Goal: Task Accomplishment & Management: Manage account settings

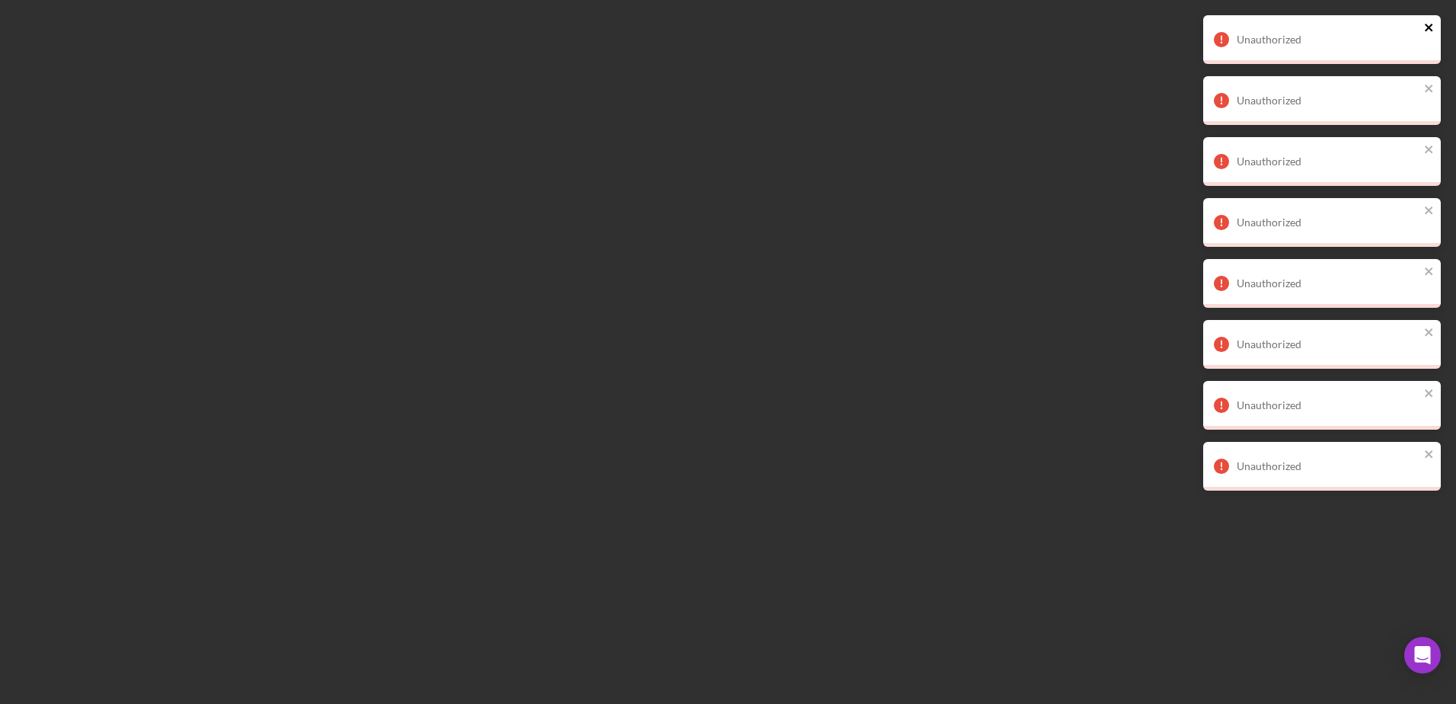
click at [1431, 26] on icon "close" at bounding box center [1429, 28] width 8 height 8
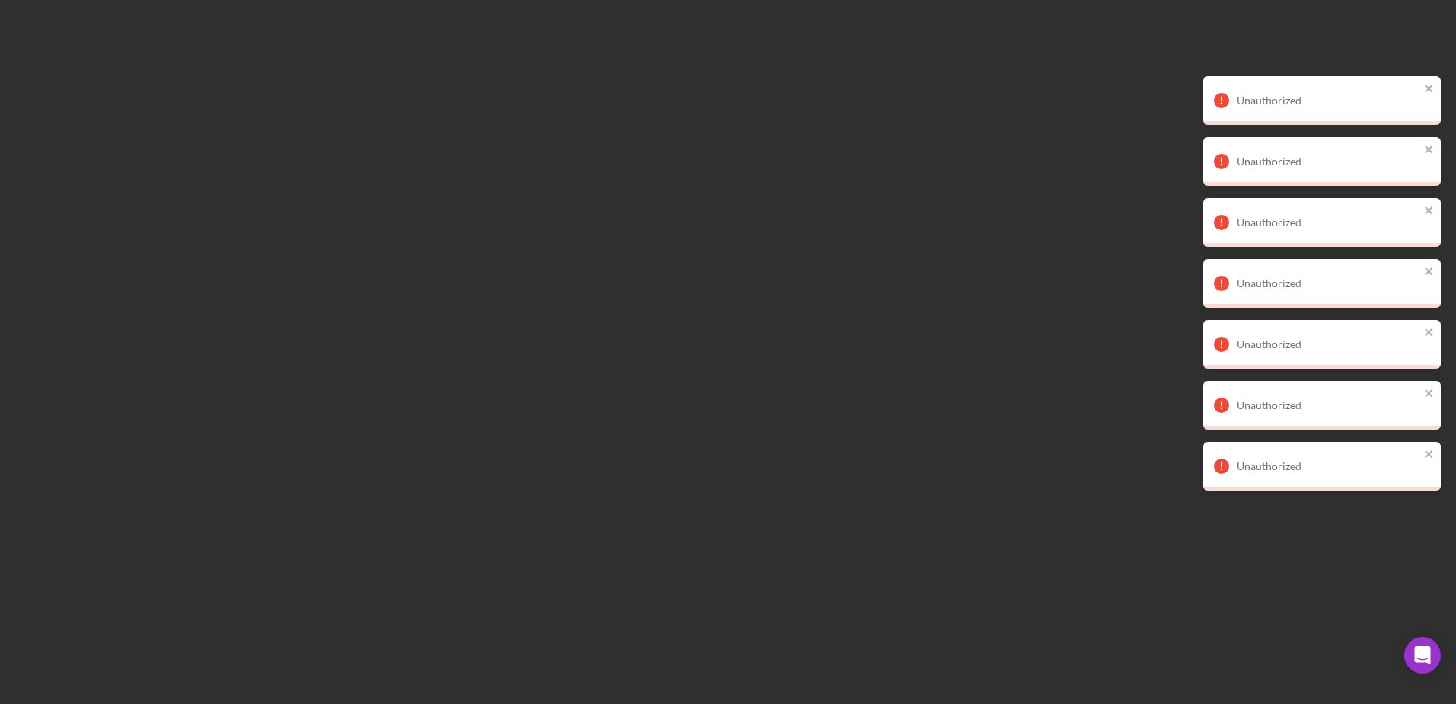
click at [1431, 26] on div "Unauthorized Unauthorized Unauthorized Unauthorized Unauthorized Unauthorized U…" at bounding box center [1322, 259] width 244 height 494
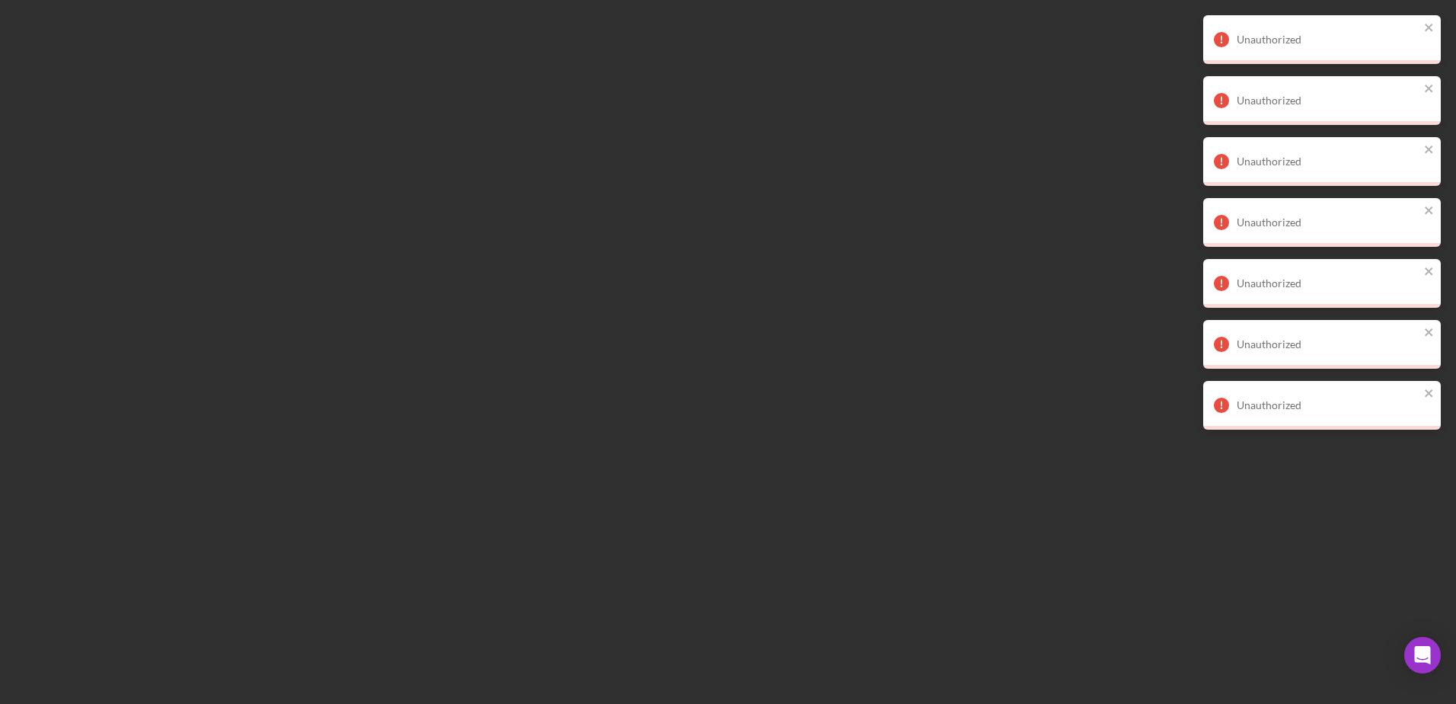
click at [1423, 28] on div "Unauthorized" at bounding box center [1317, 39] width 215 height 24
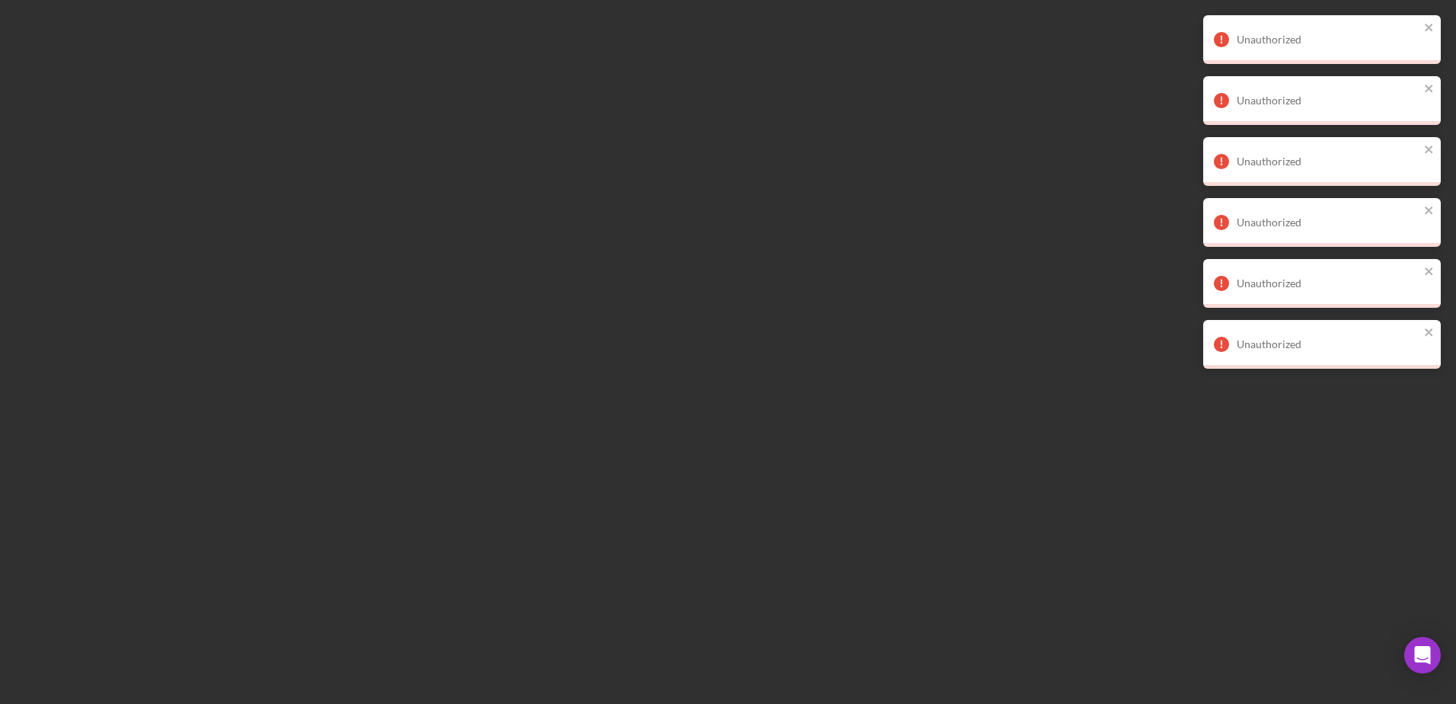
click at [1423, 28] on div "Unauthorized" at bounding box center [1317, 39] width 215 height 24
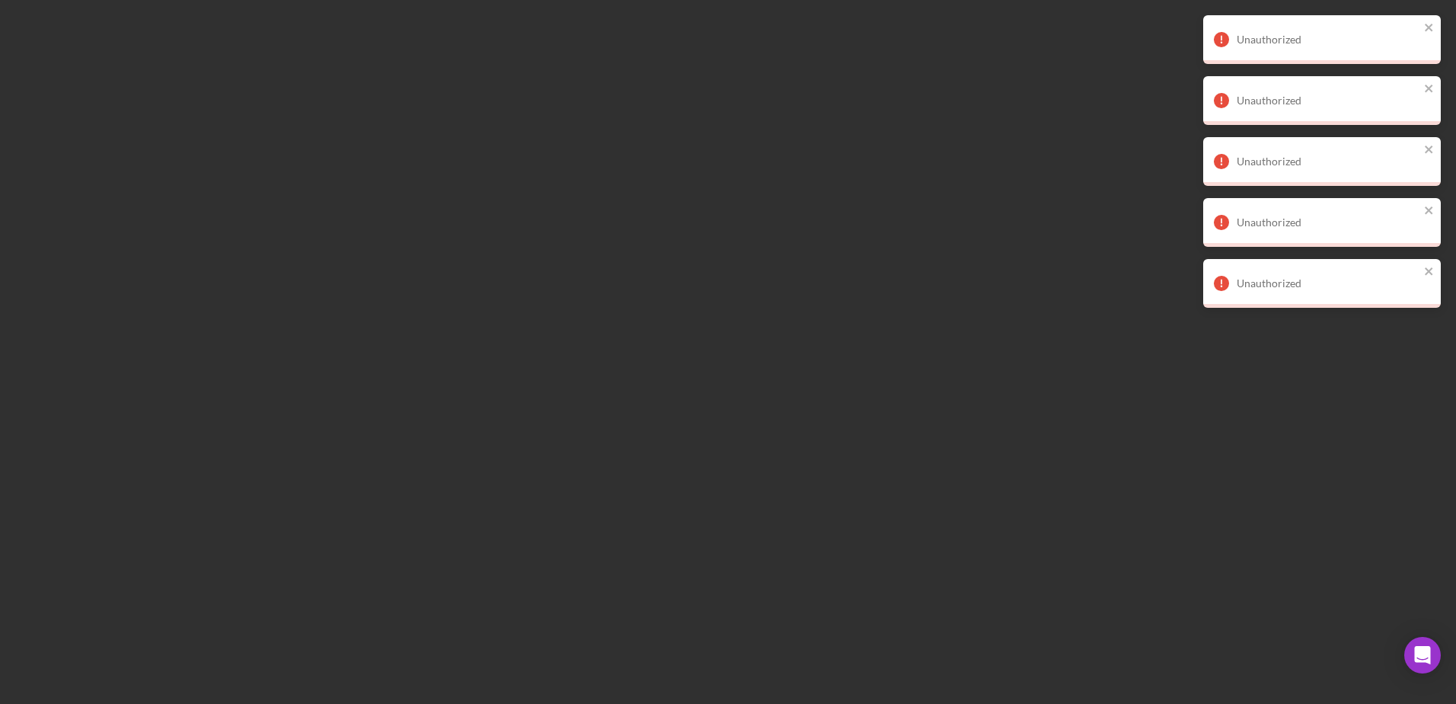
click at [1420, 31] on div "Unauthorized" at bounding box center [1317, 39] width 215 height 24
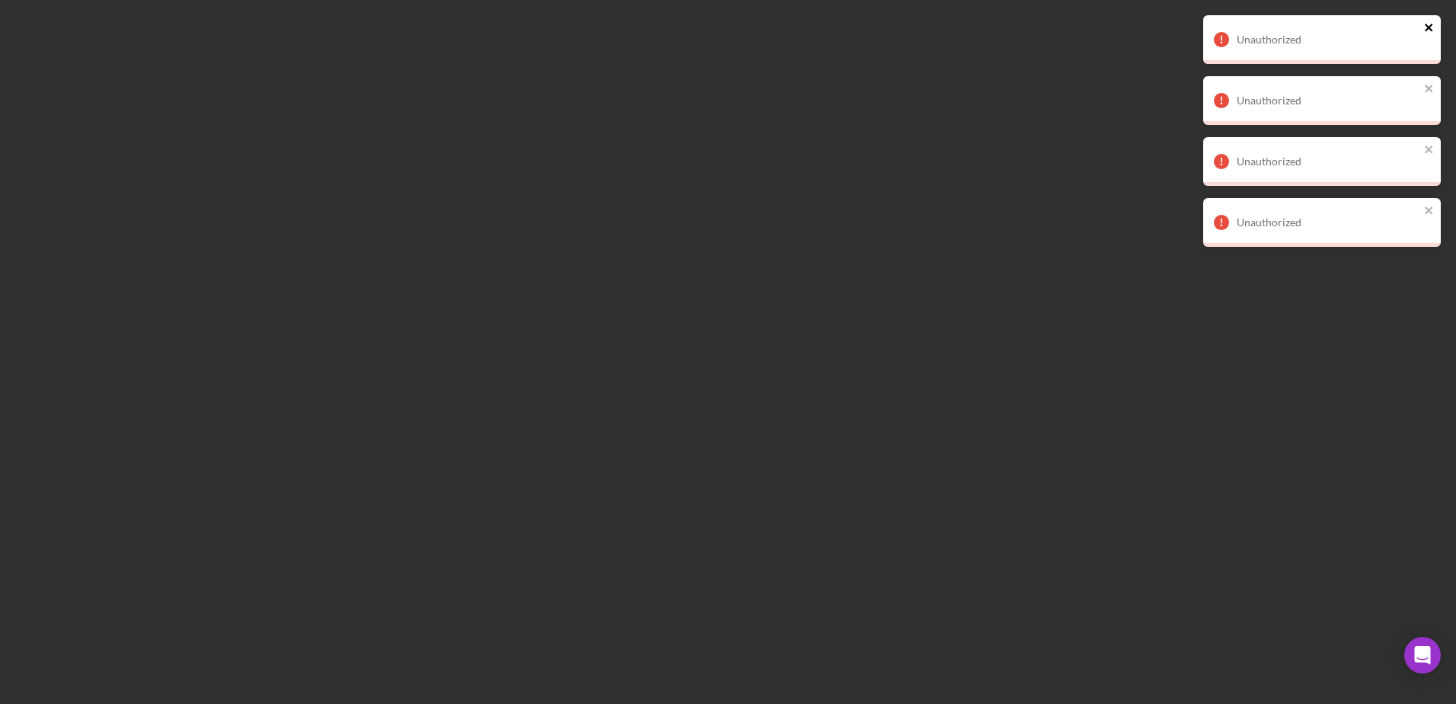
click at [1426, 35] on button "close" at bounding box center [1429, 28] width 11 height 14
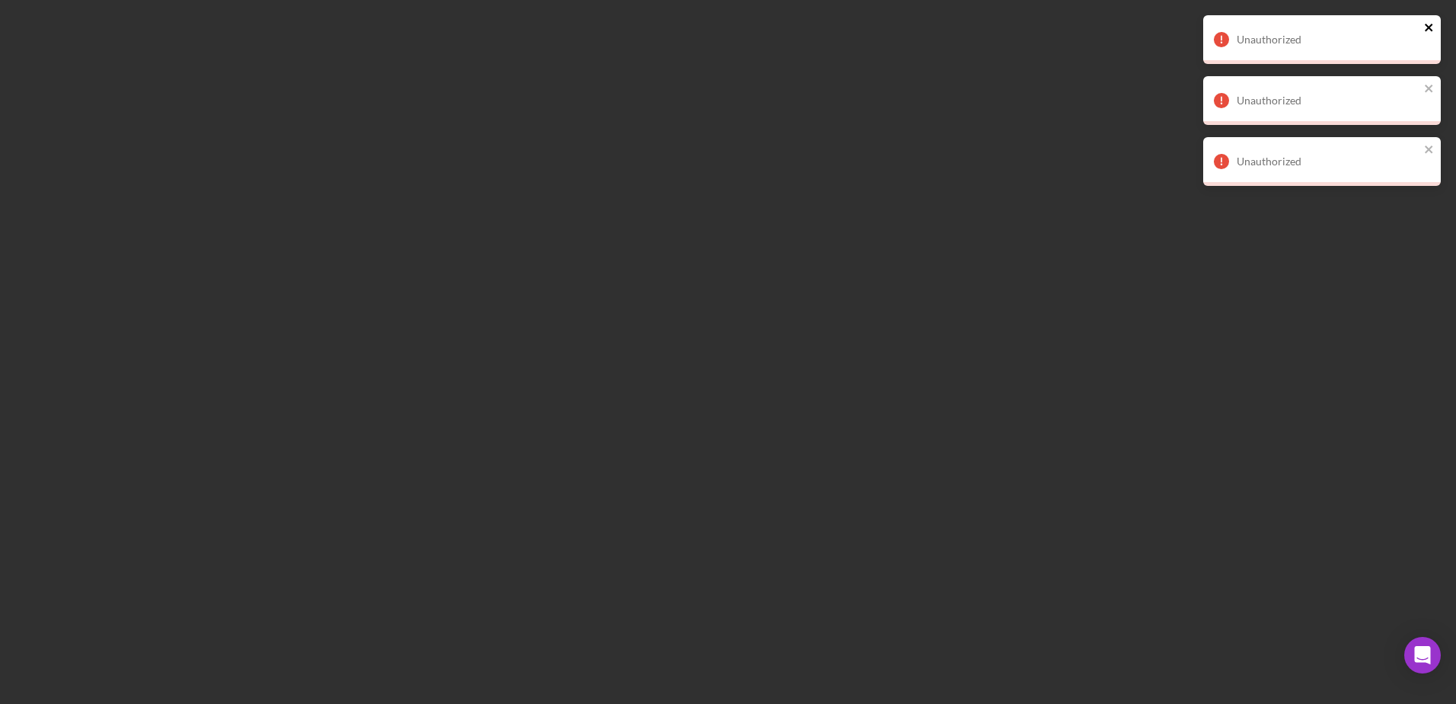
click at [1426, 64] on div "Unauthorized" at bounding box center [1322, 39] width 238 height 49
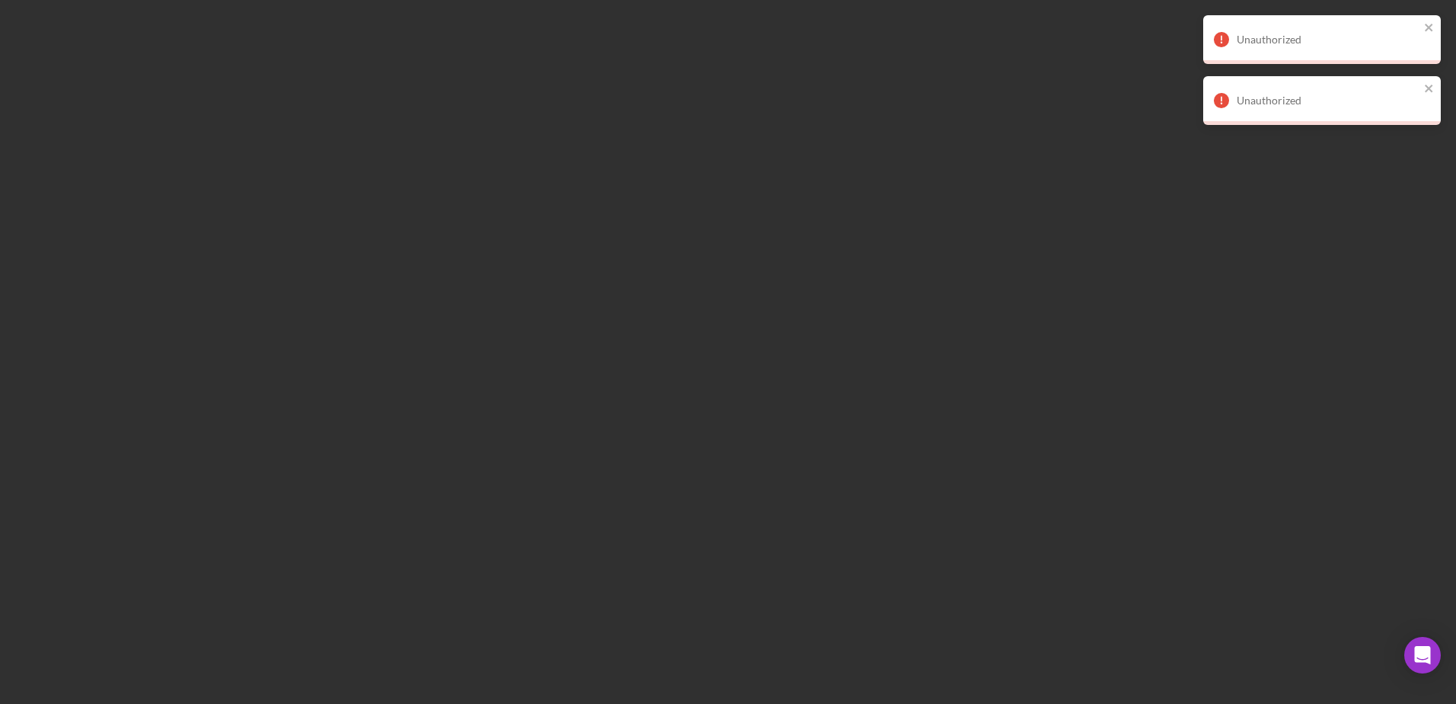
click at [1417, 27] on div "Unauthorized" at bounding box center [1317, 39] width 215 height 24
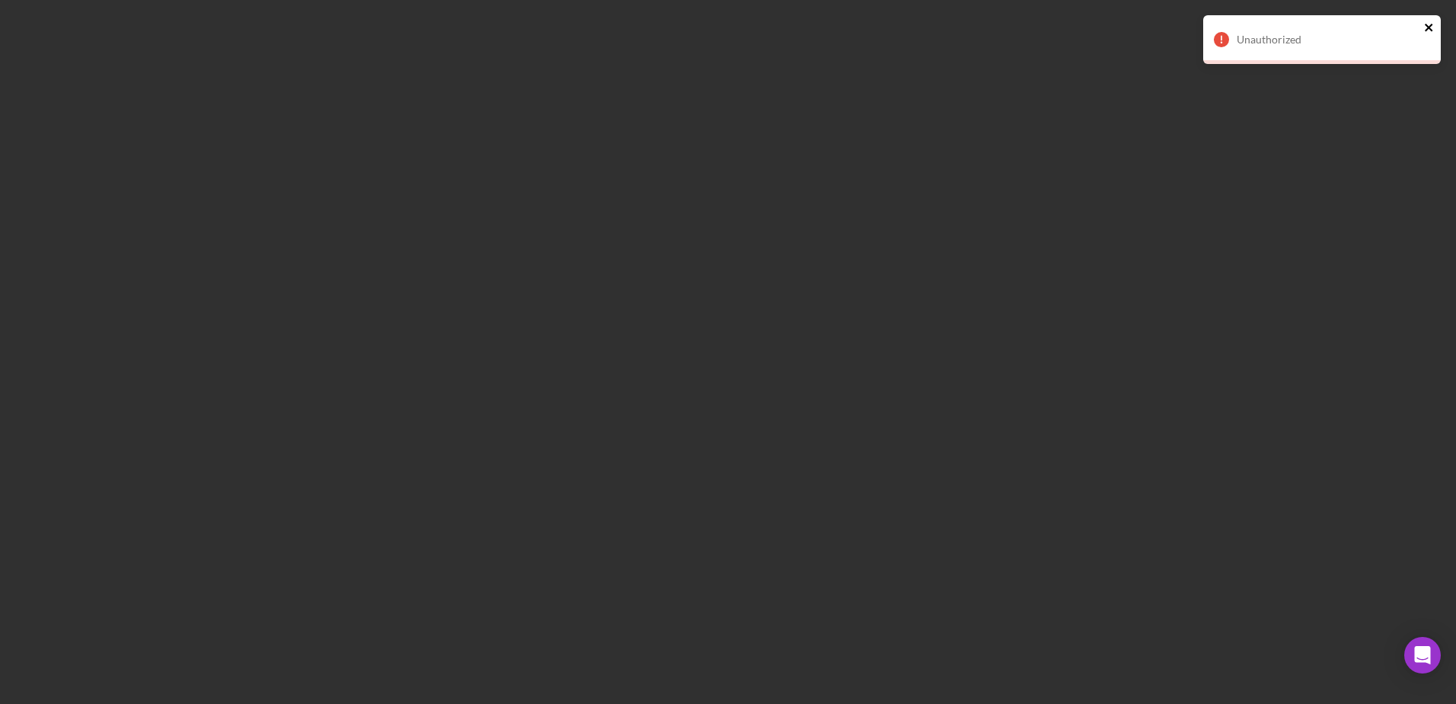
click at [1424, 24] on icon "close" at bounding box center [1429, 27] width 11 height 12
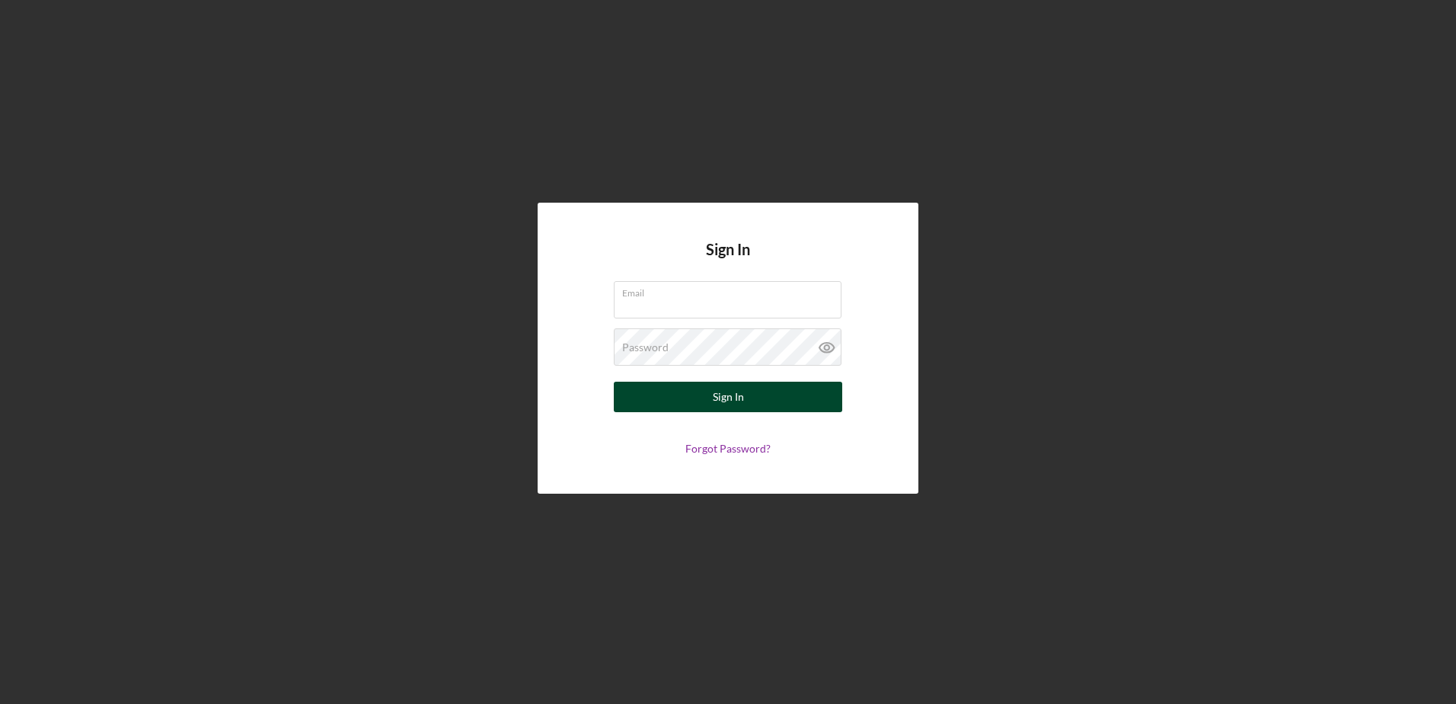
type input "[EMAIL_ADDRESS][DOMAIN_NAME]"
click at [673, 392] on button "Sign In" at bounding box center [728, 397] width 229 height 30
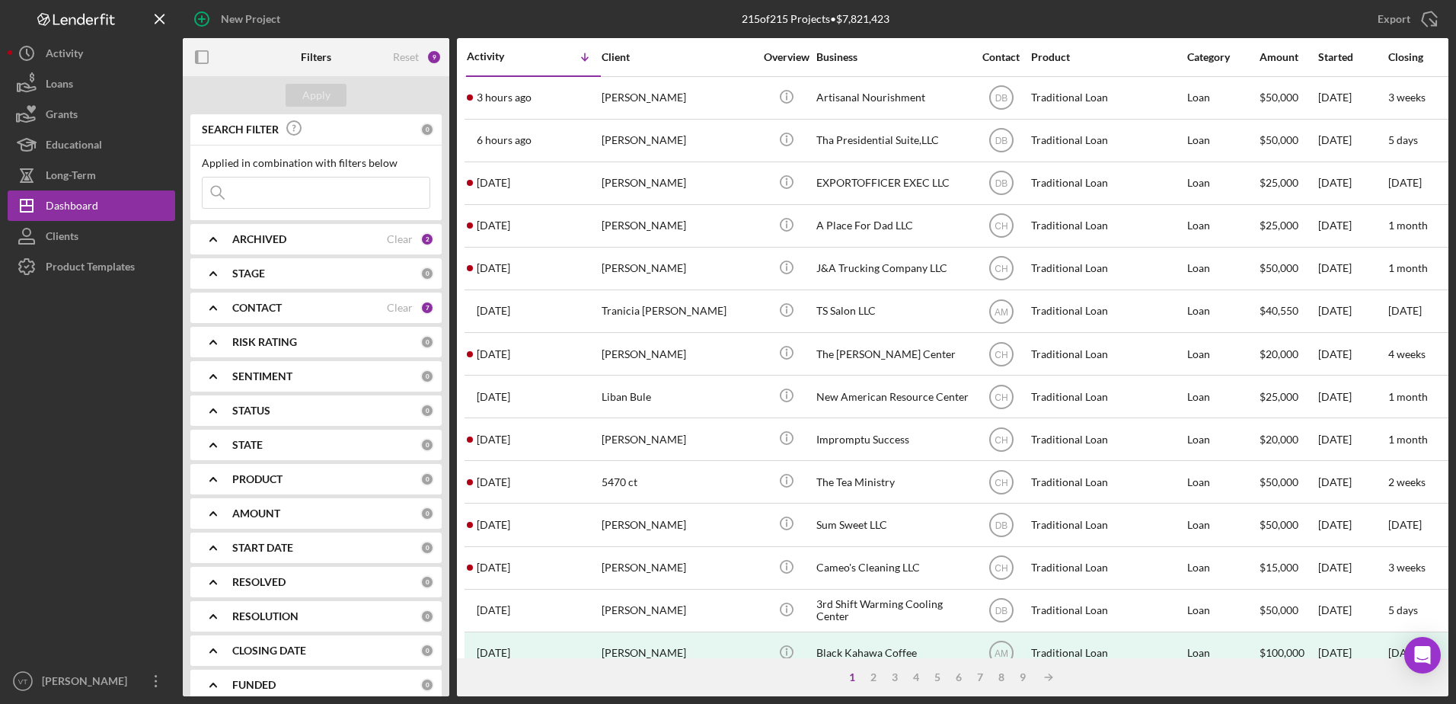
click at [296, 304] on div "CONTACT" at bounding box center [309, 308] width 155 height 12
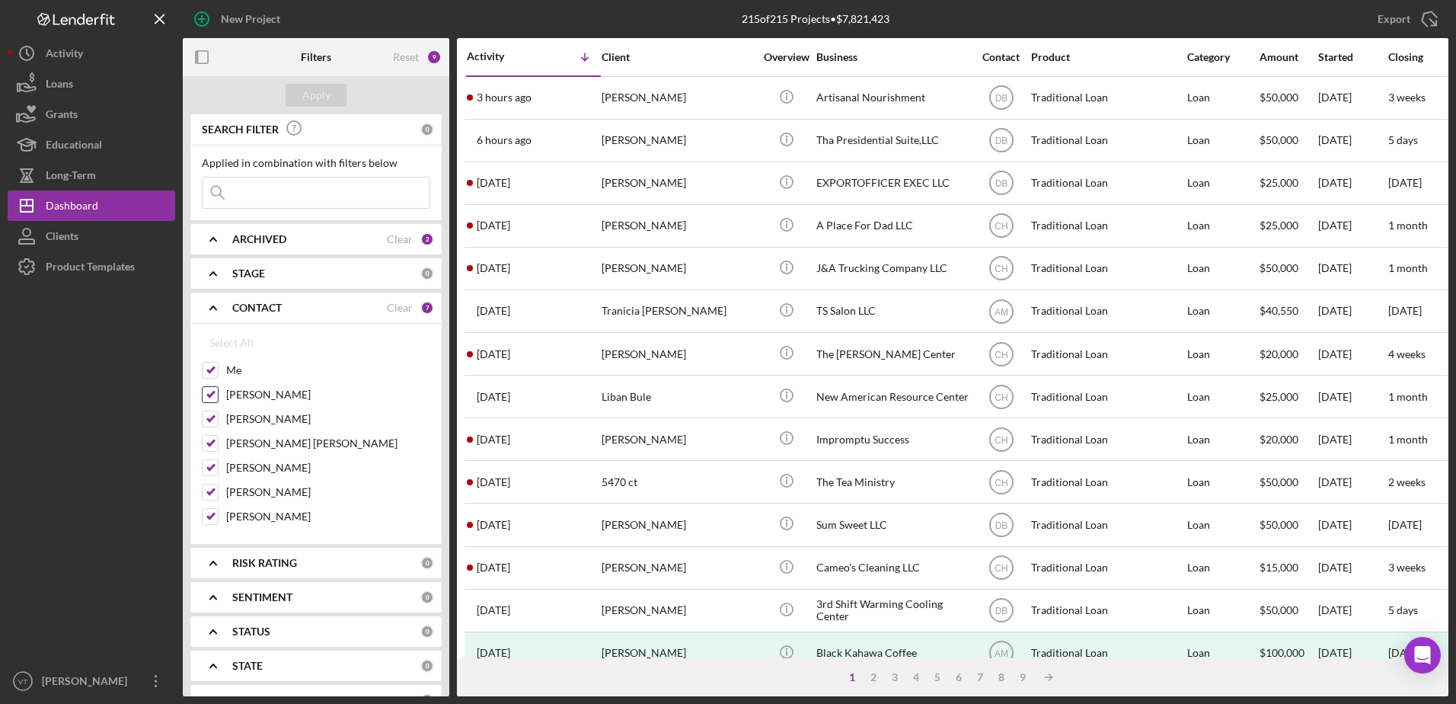
click at [207, 397] on input "[PERSON_NAME]" at bounding box center [210, 394] width 15 height 15
checkbox input "false"
click at [206, 417] on input "[PERSON_NAME]" at bounding box center [210, 418] width 15 height 15
checkbox input "false"
click at [208, 449] on input "[PERSON_NAME] [PERSON_NAME]" at bounding box center [210, 443] width 15 height 15
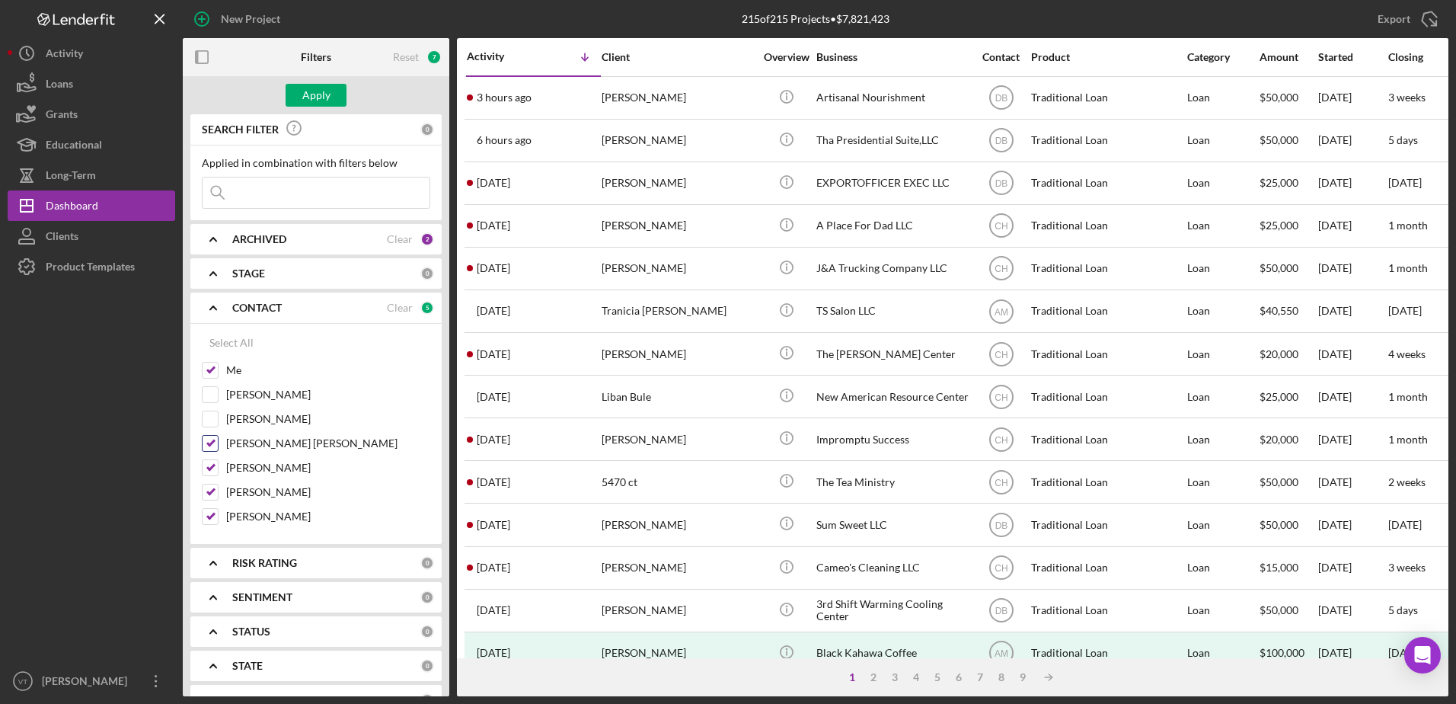
checkbox input "false"
click at [216, 463] on input "[PERSON_NAME]" at bounding box center [210, 467] width 15 height 15
checkbox input "false"
click at [214, 494] on input "[PERSON_NAME]" at bounding box center [210, 491] width 15 height 15
checkbox input "false"
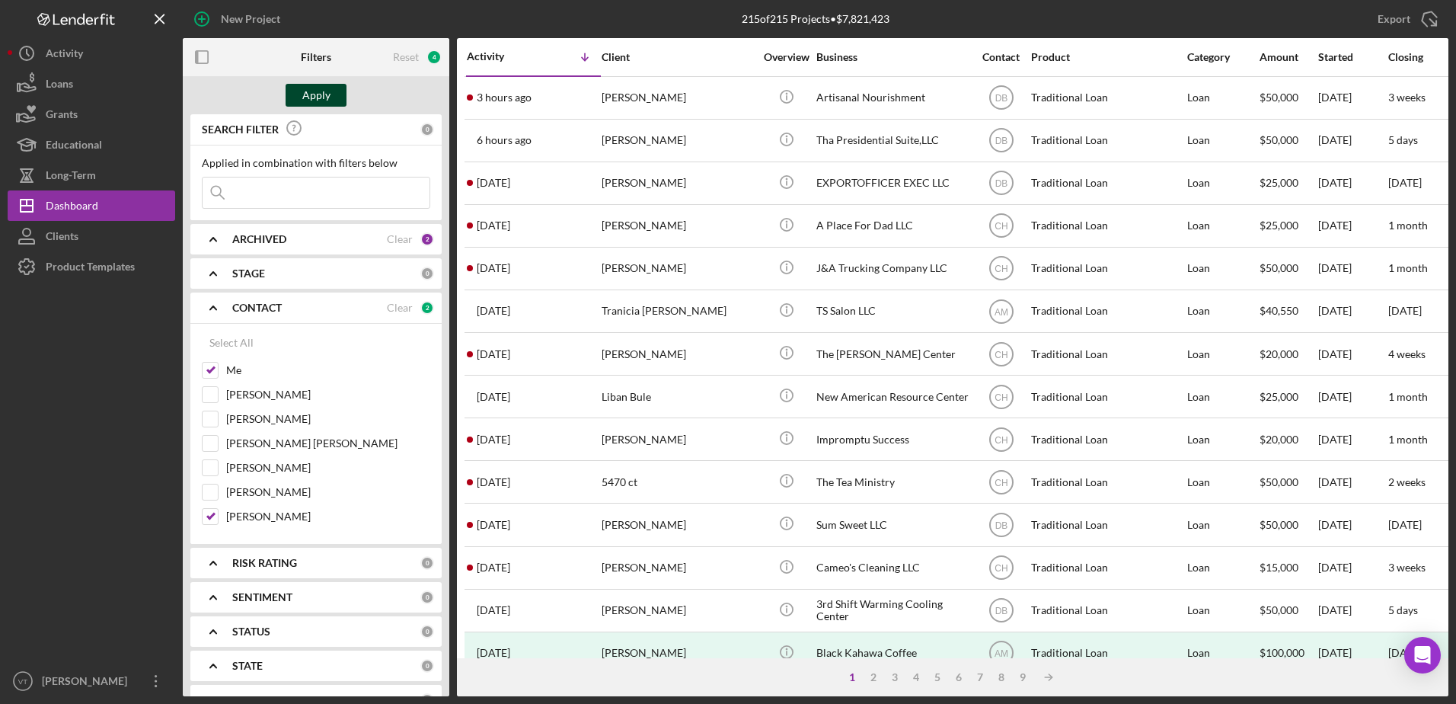
click at [334, 96] on button "Apply" at bounding box center [316, 95] width 61 height 23
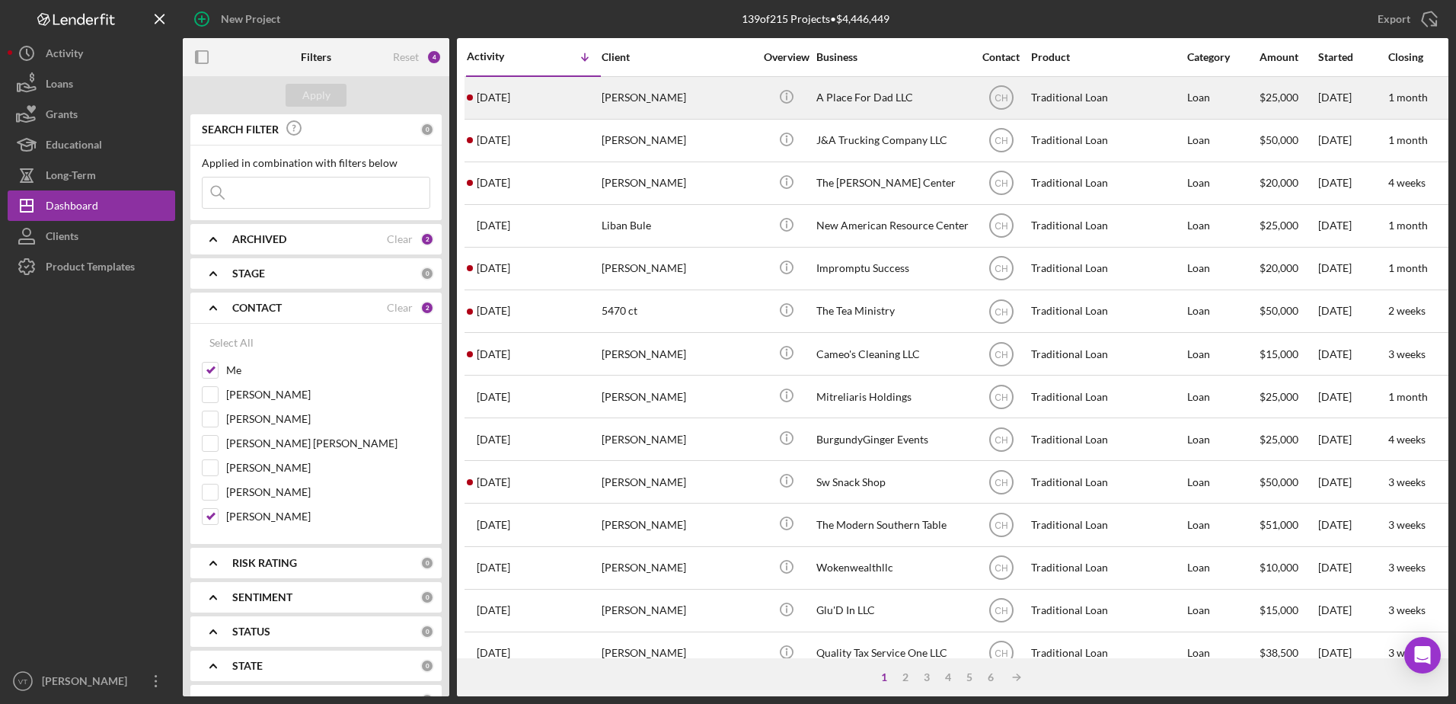
click at [635, 91] on div "[PERSON_NAME]" at bounding box center [678, 98] width 152 height 40
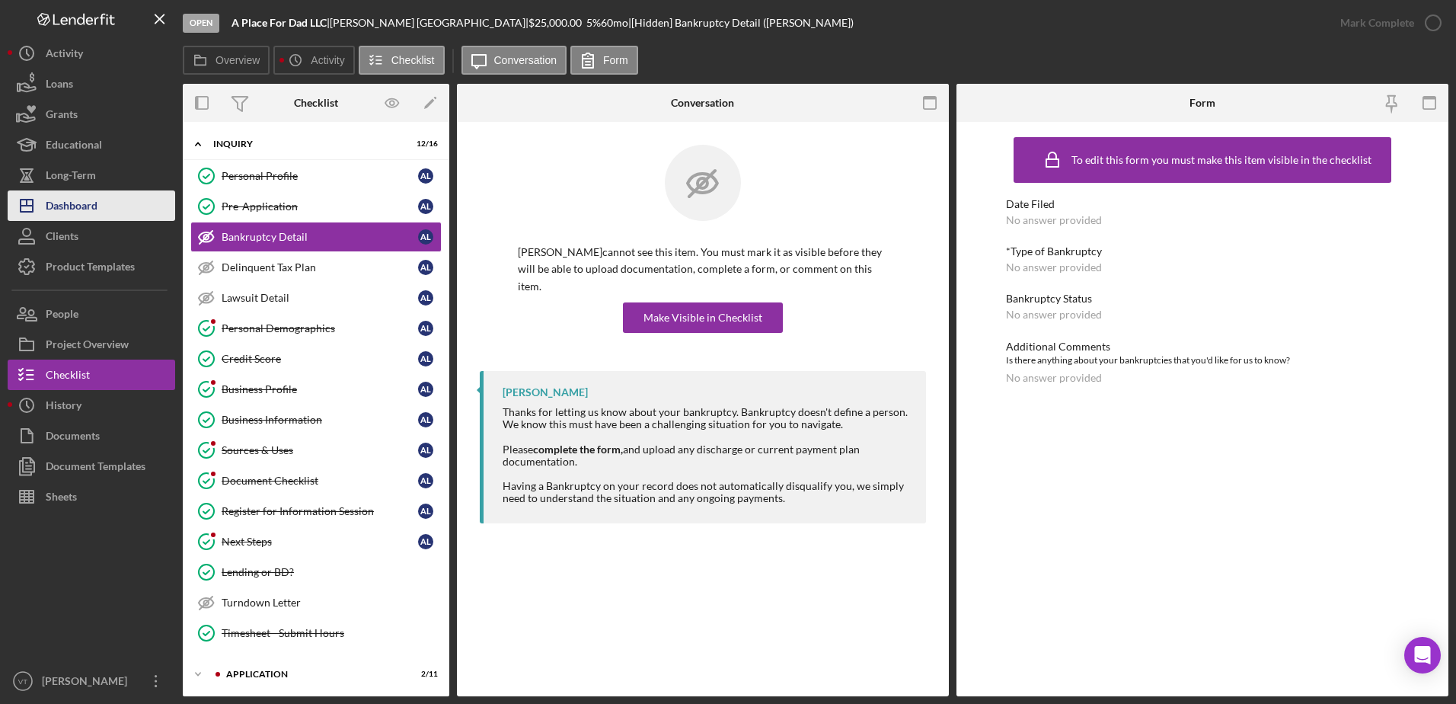
click at [88, 212] on div "Dashboard" at bounding box center [72, 207] width 52 height 34
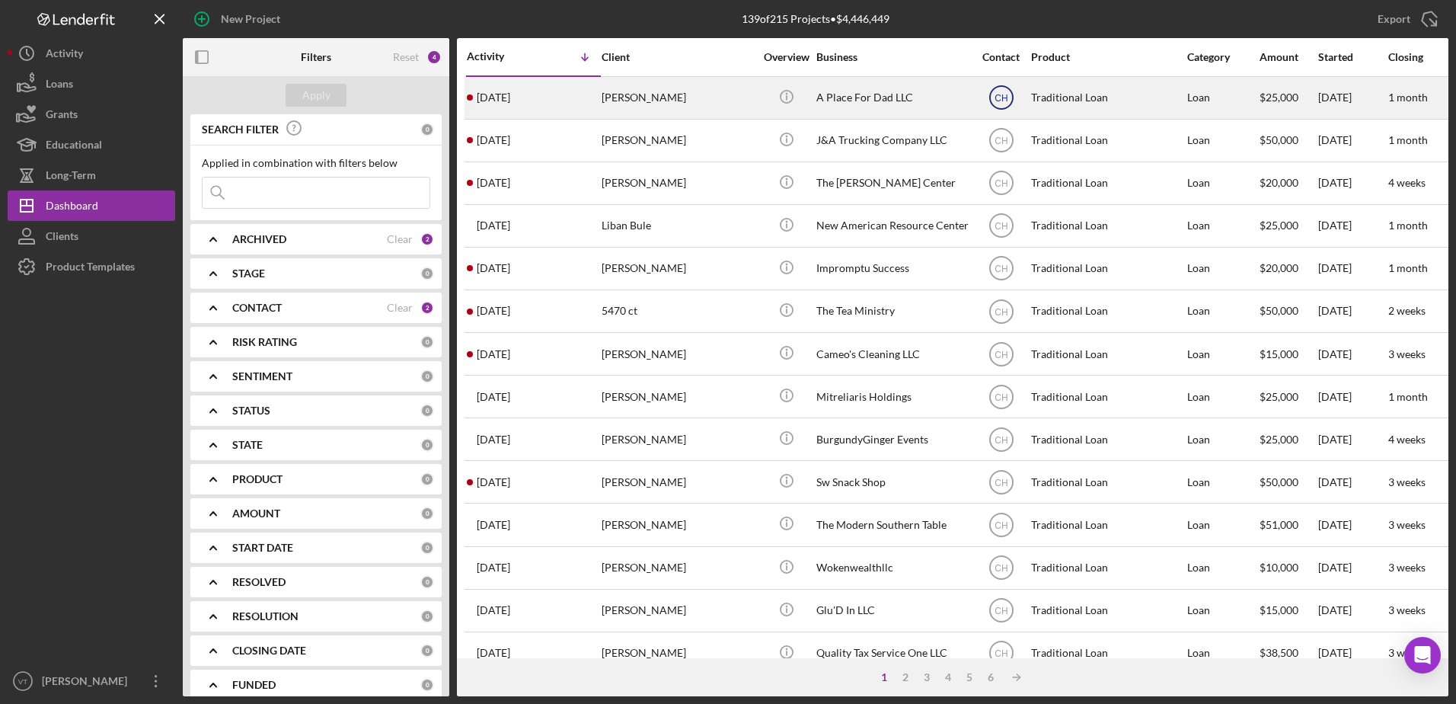
click at [999, 90] on icon "CH" at bounding box center [1002, 97] width 38 height 38
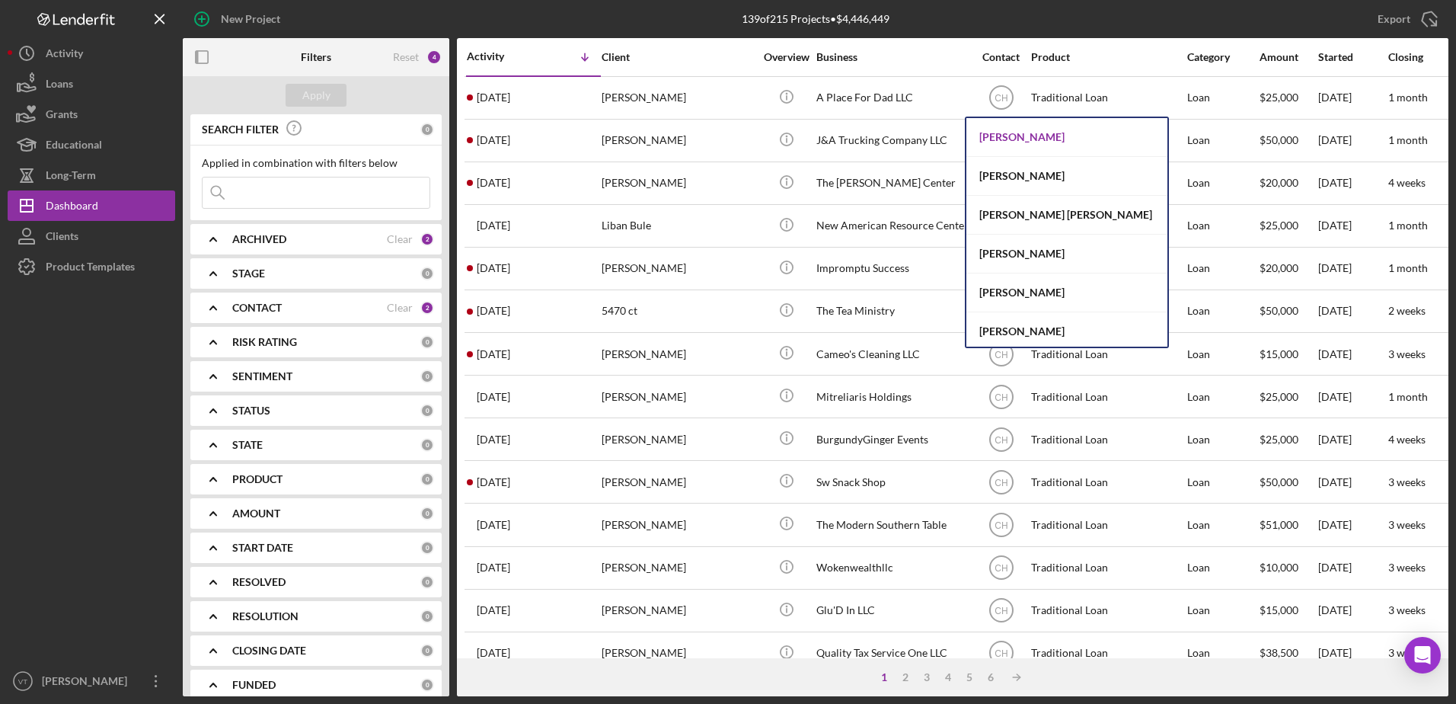
click at [993, 143] on div "[PERSON_NAME]" at bounding box center [1067, 137] width 201 height 39
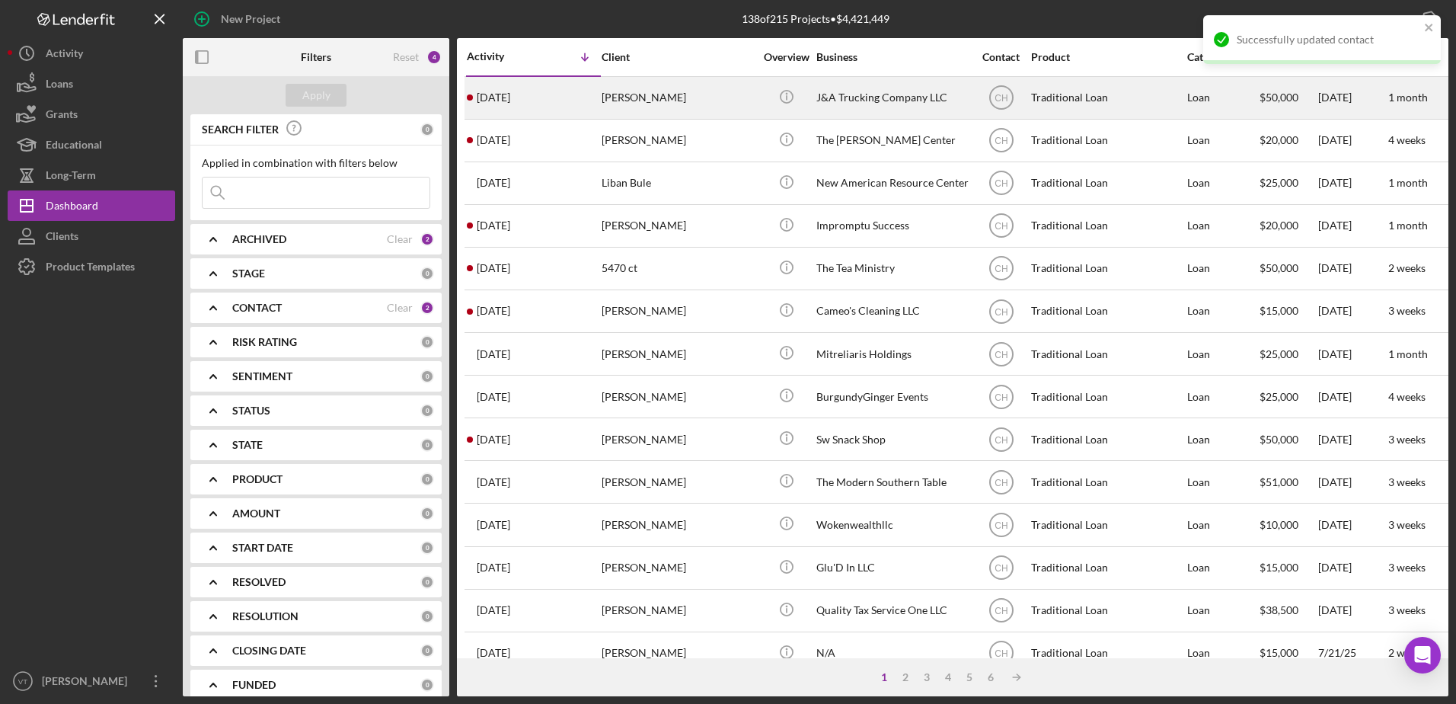
click at [610, 105] on div "[PERSON_NAME]" at bounding box center [678, 98] width 152 height 40
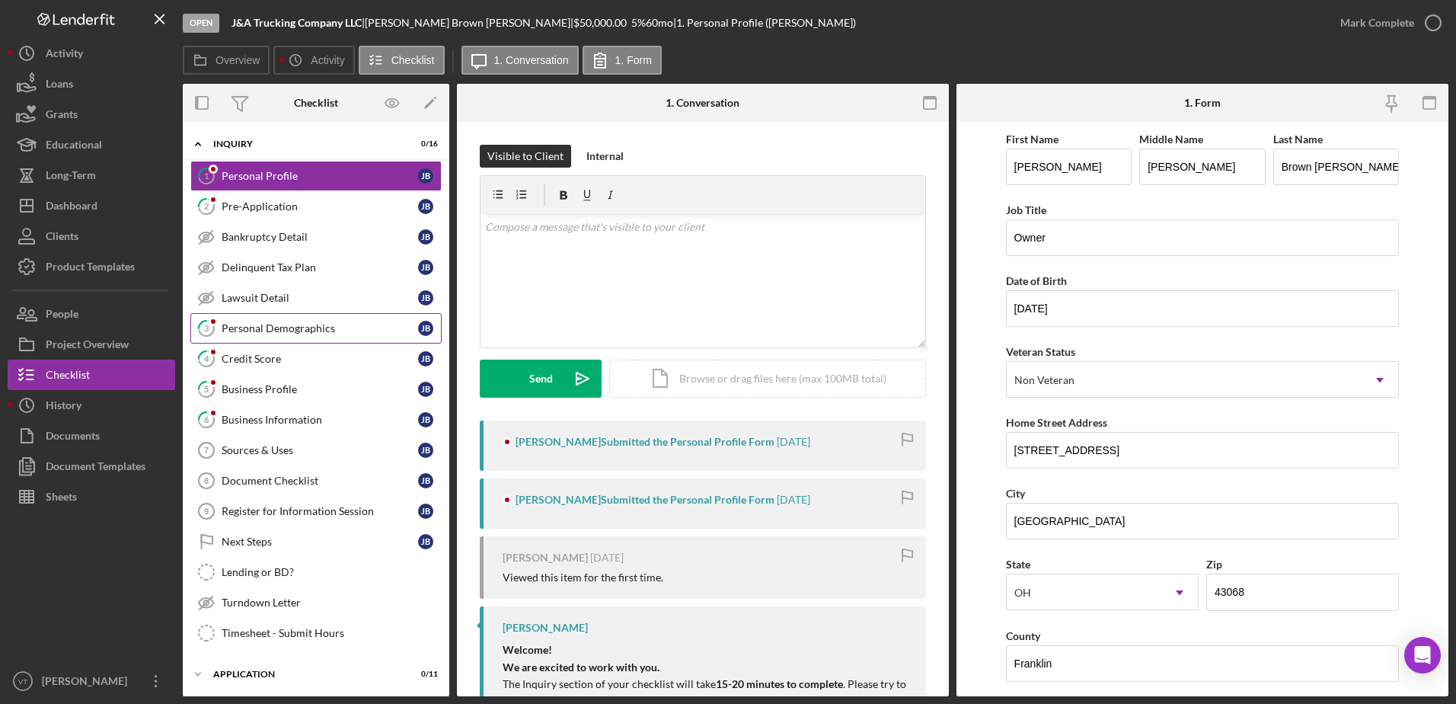
click at [243, 332] on div "Personal Demographics" at bounding box center [320, 328] width 197 height 12
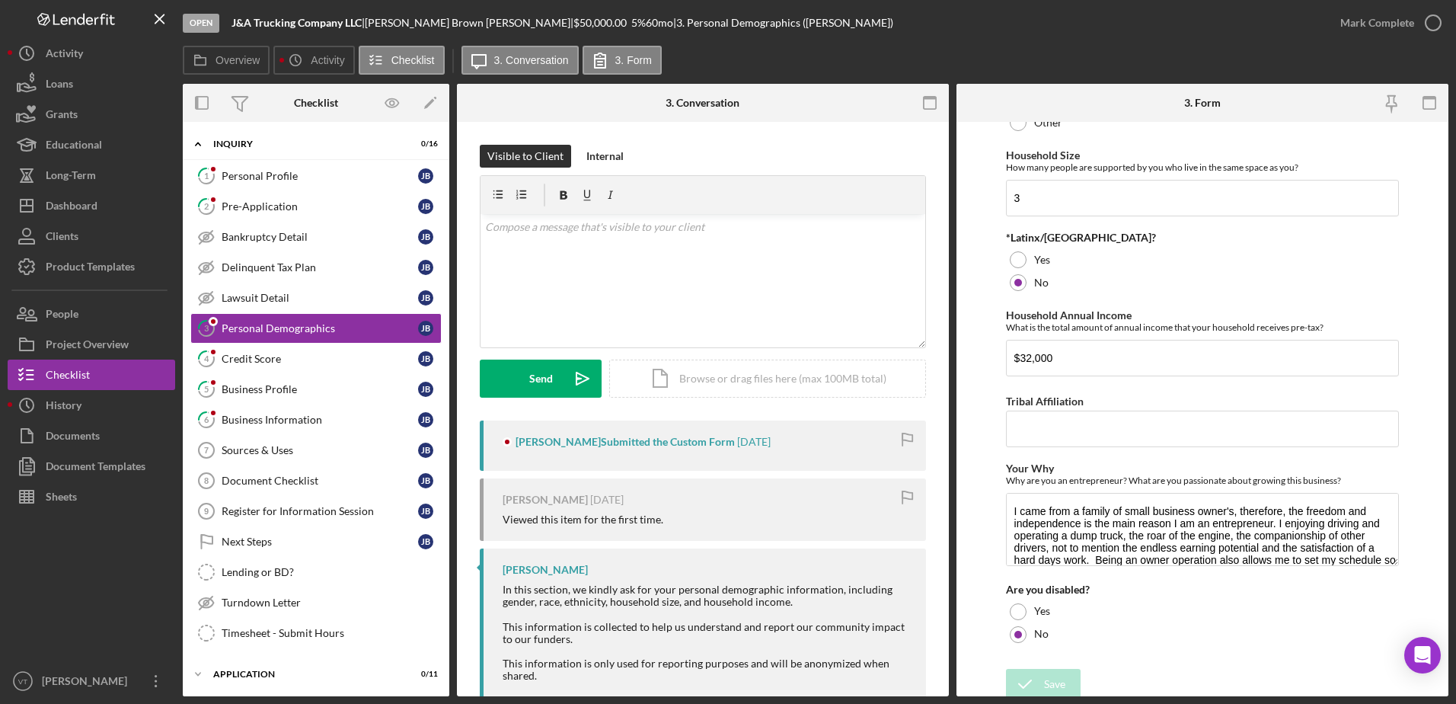
scroll to position [590, 0]
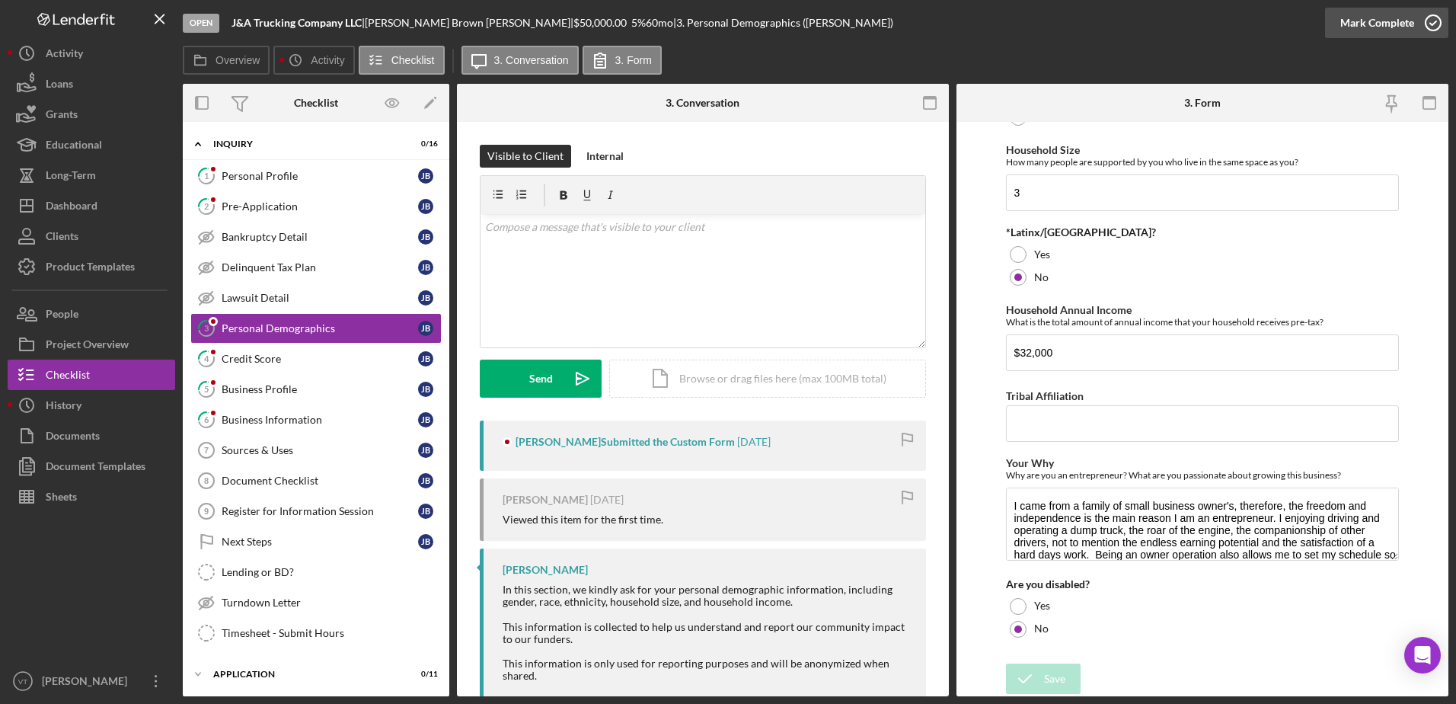
click at [1431, 23] on icon "button" at bounding box center [1433, 23] width 38 height 38
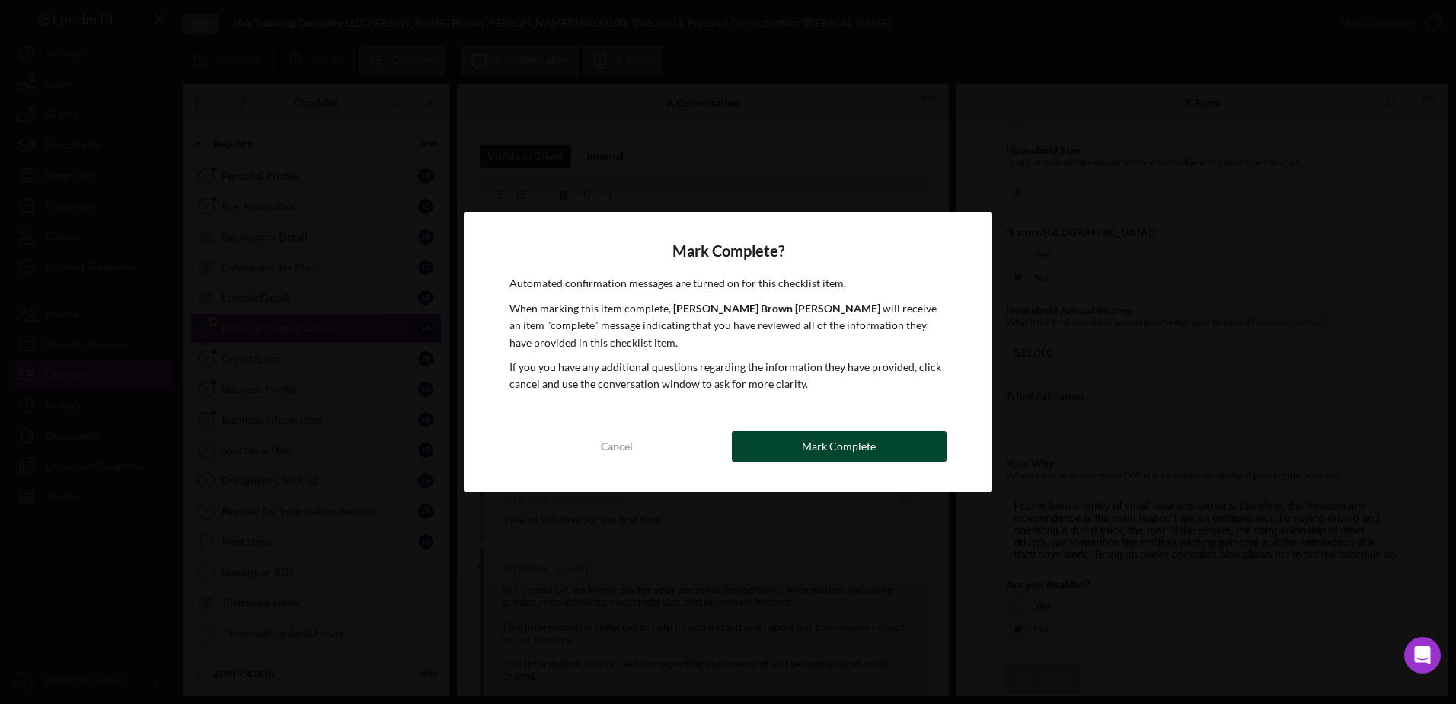
click at [896, 437] on button "Mark Complete" at bounding box center [839, 446] width 215 height 30
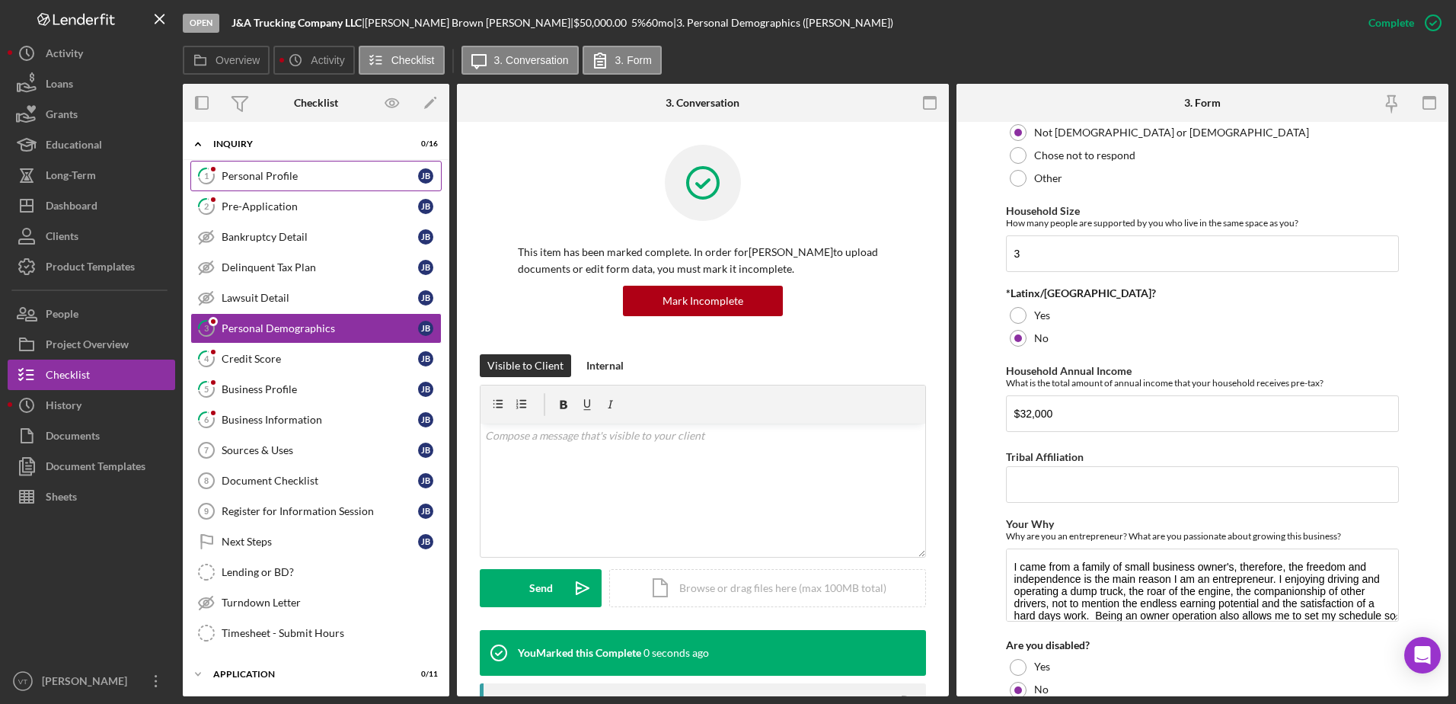
scroll to position [650, 0]
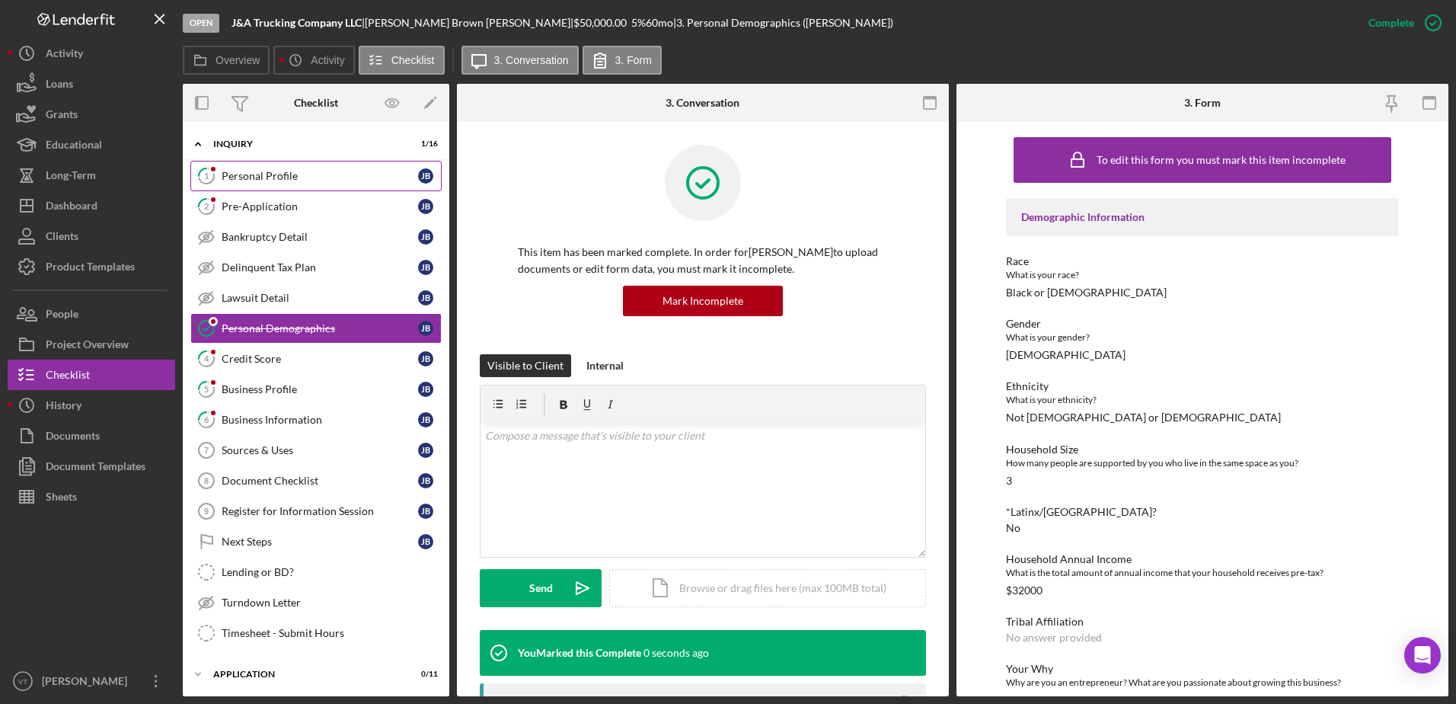
click at [295, 184] on link "1 Personal Profile [PERSON_NAME]" at bounding box center [315, 176] width 251 height 30
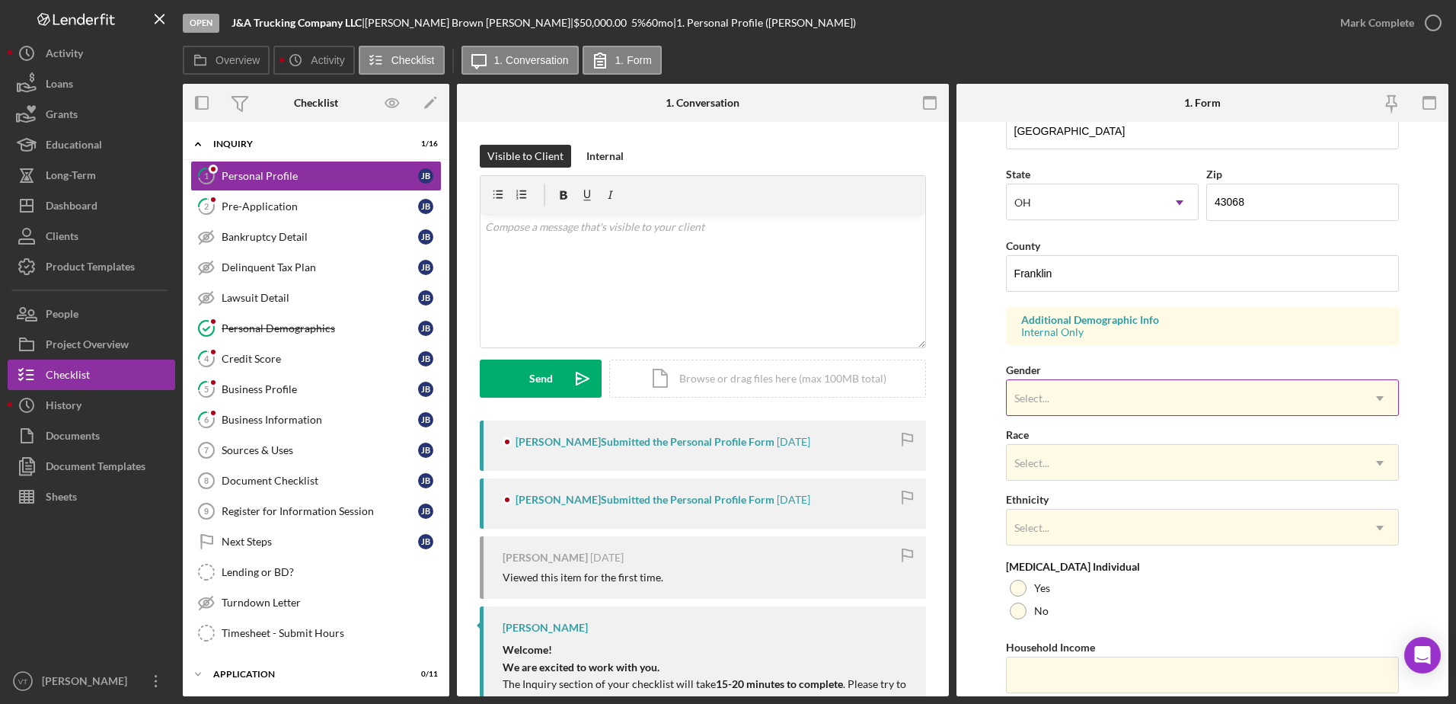
scroll to position [443, 0]
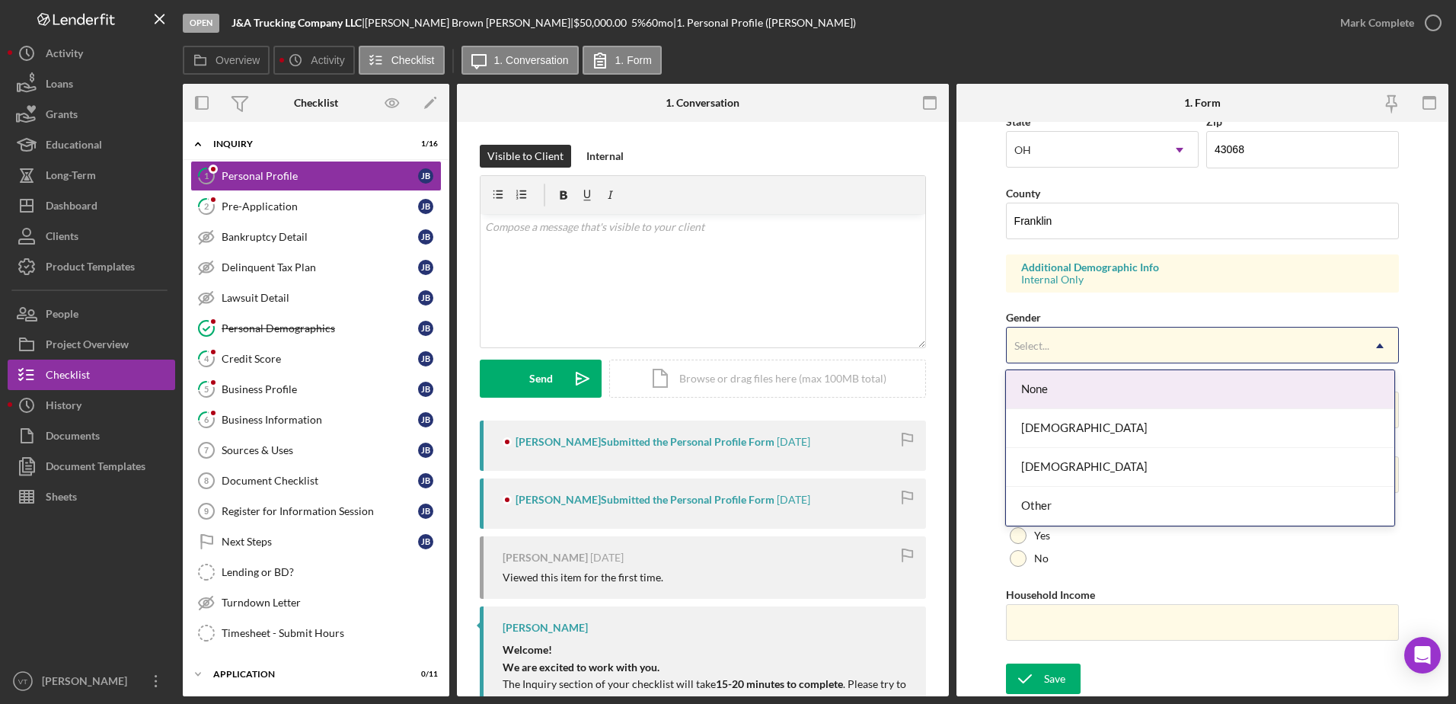
click at [1050, 350] on div "Select..." at bounding box center [1032, 346] width 39 height 12
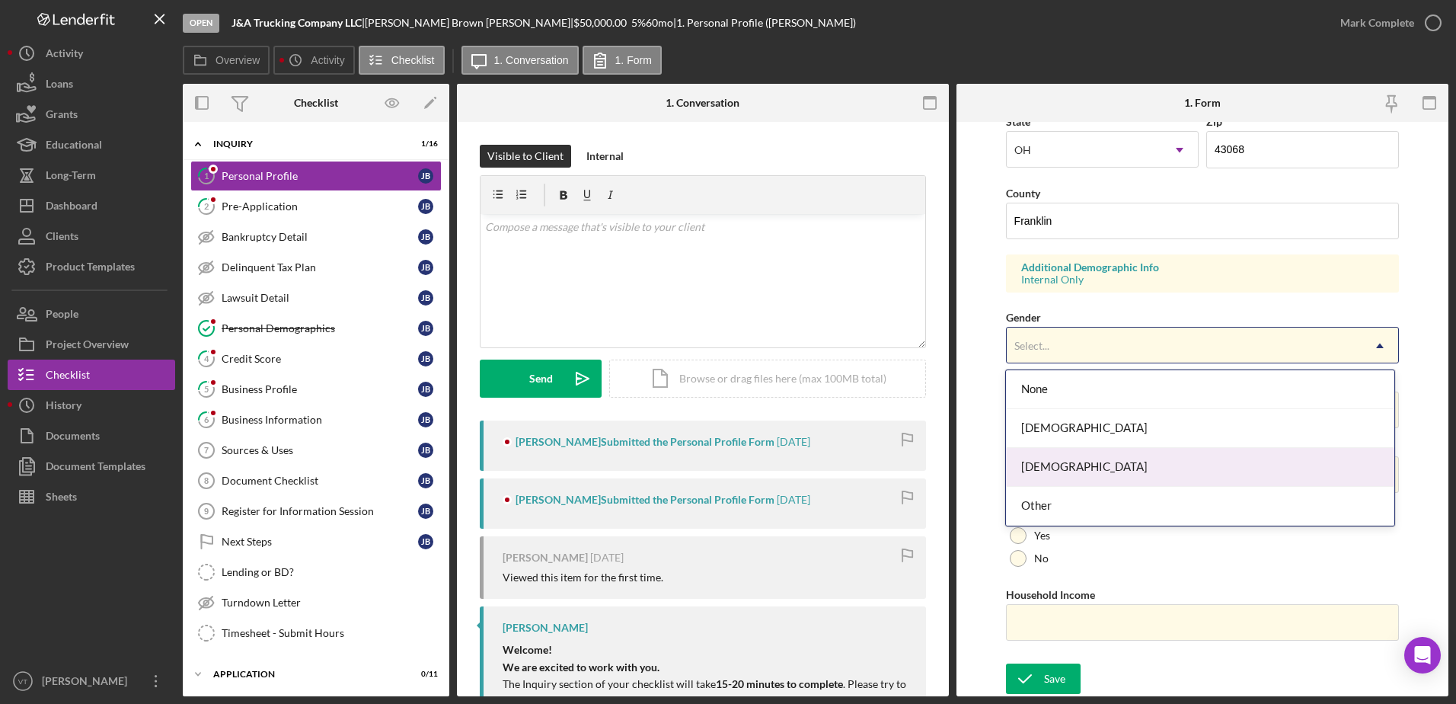
click at [1077, 471] on div "[DEMOGRAPHIC_DATA]" at bounding box center [1200, 467] width 388 height 39
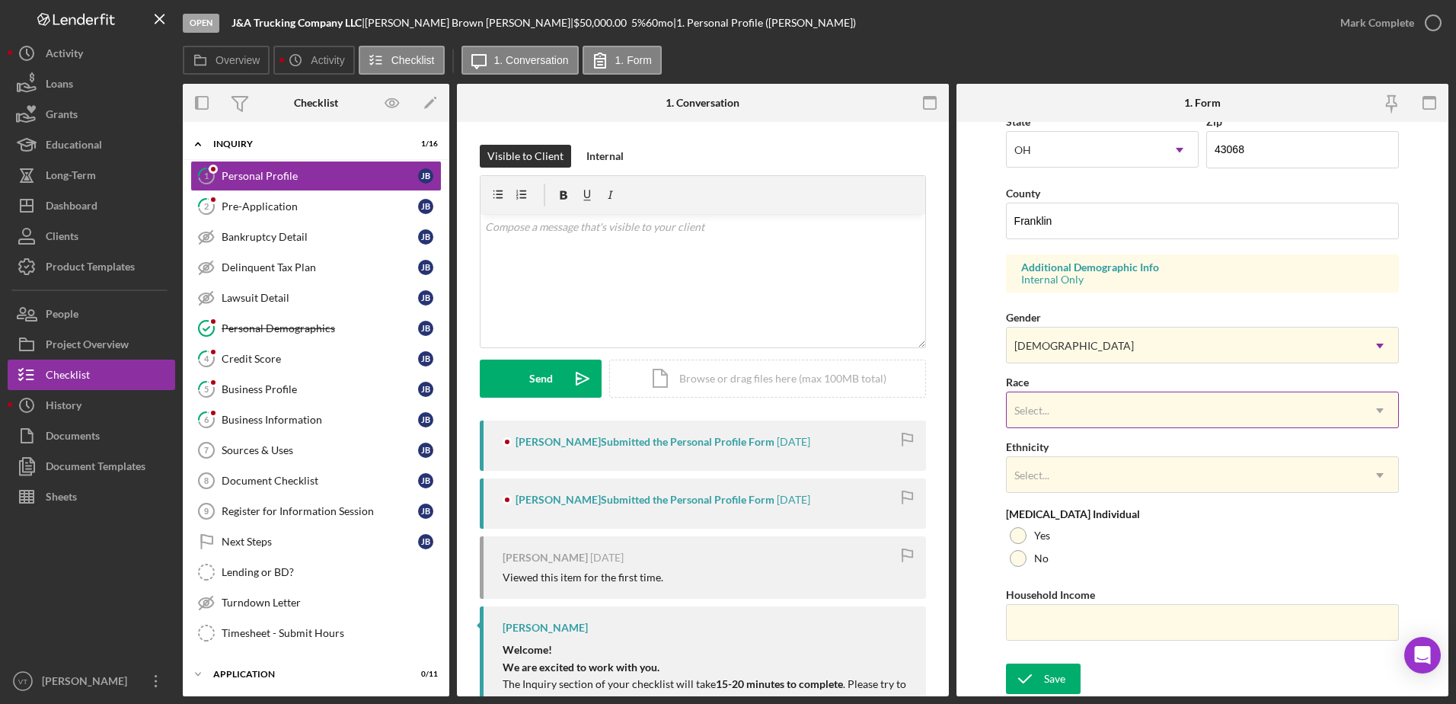
click at [1048, 406] on div "Select..." at bounding box center [1032, 410] width 35 height 12
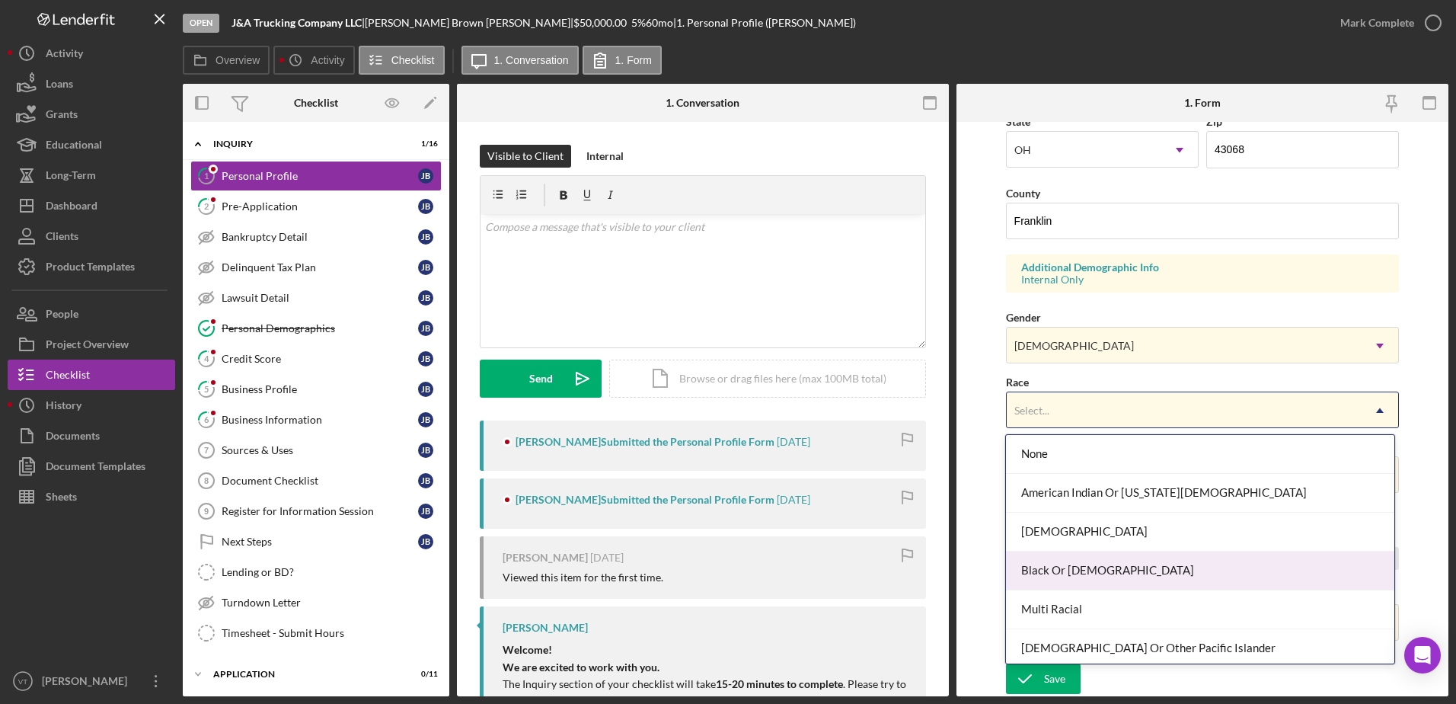
drag, startPoint x: 1063, startPoint y: 563, endPoint x: 1061, endPoint y: 550, distance: 13.1
click at [1063, 564] on div "Black Or [DEMOGRAPHIC_DATA]" at bounding box center [1200, 570] width 388 height 39
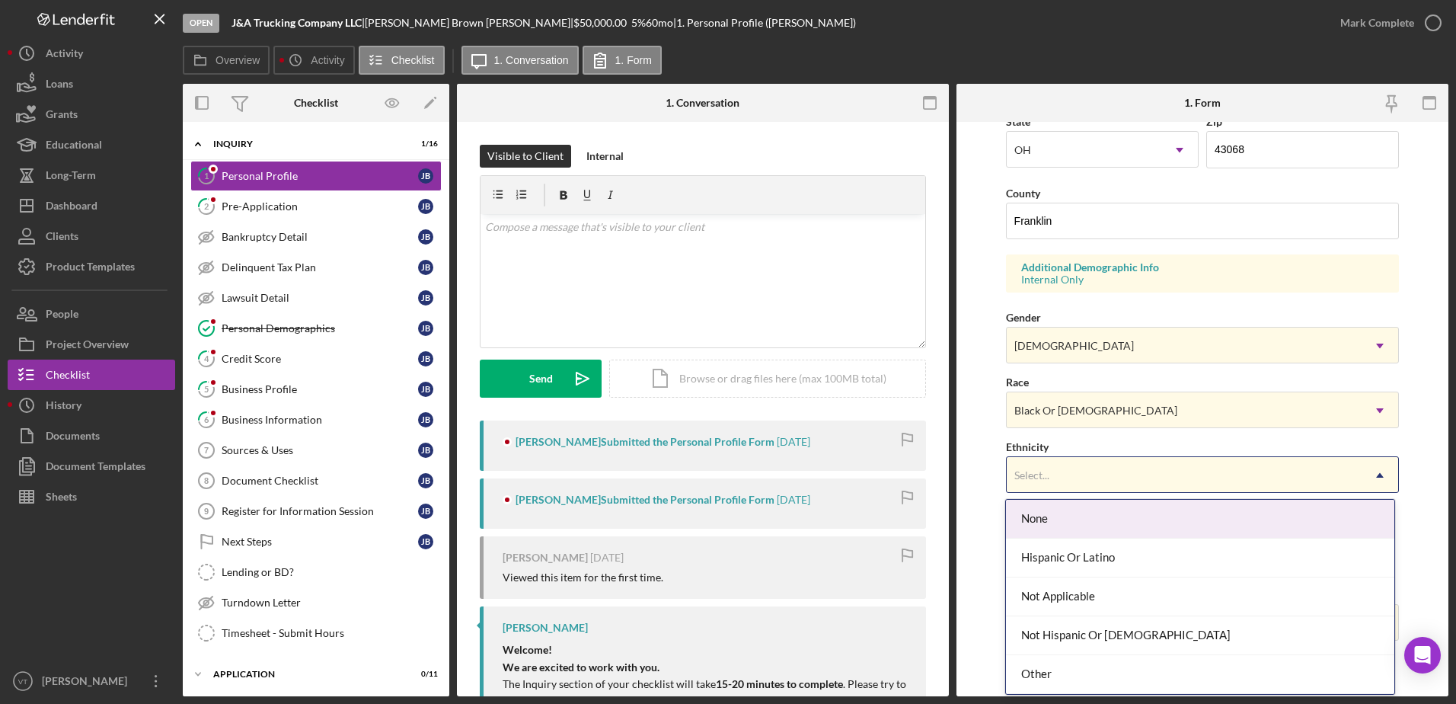
click at [1041, 477] on div "Select..." at bounding box center [1032, 475] width 35 height 12
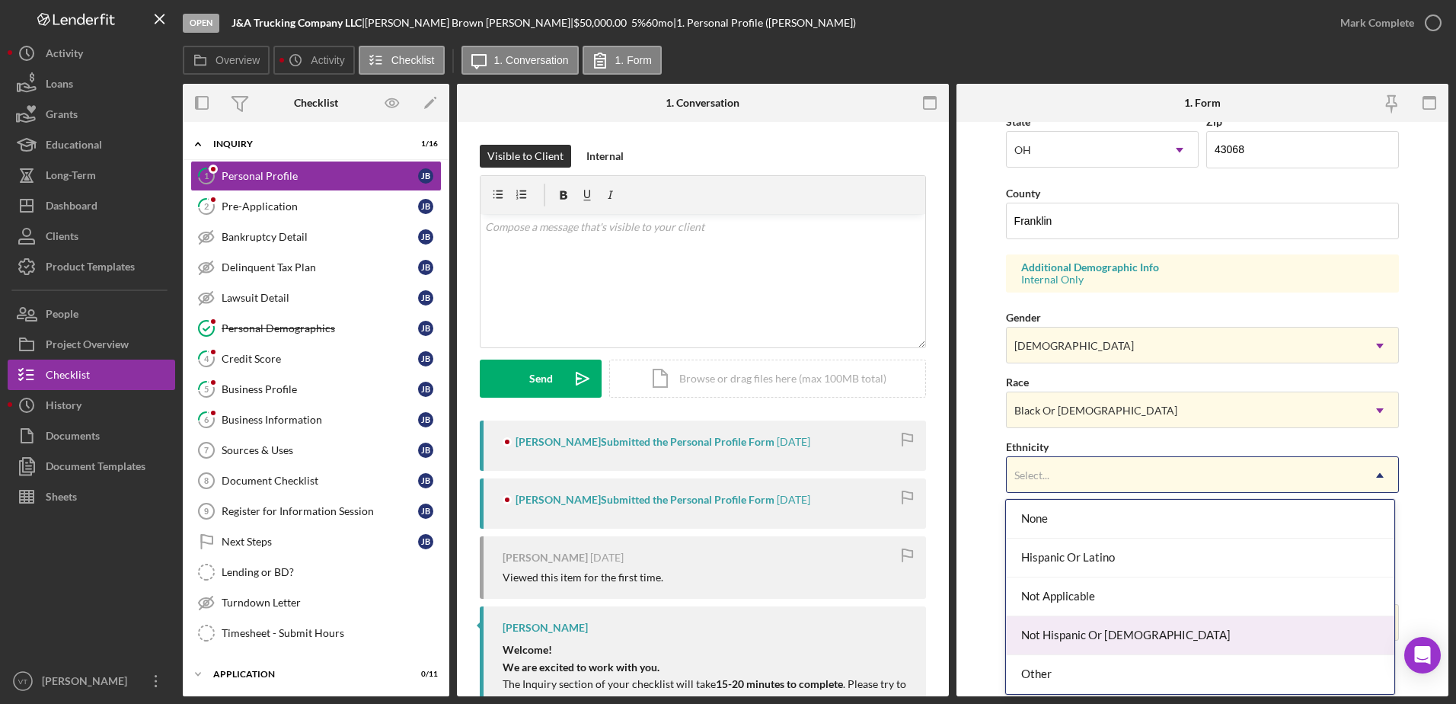
click at [1048, 636] on div "Not Hispanic Or [DEMOGRAPHIC_DATA]" at bounding box center [1200, 635] width 388 height 39
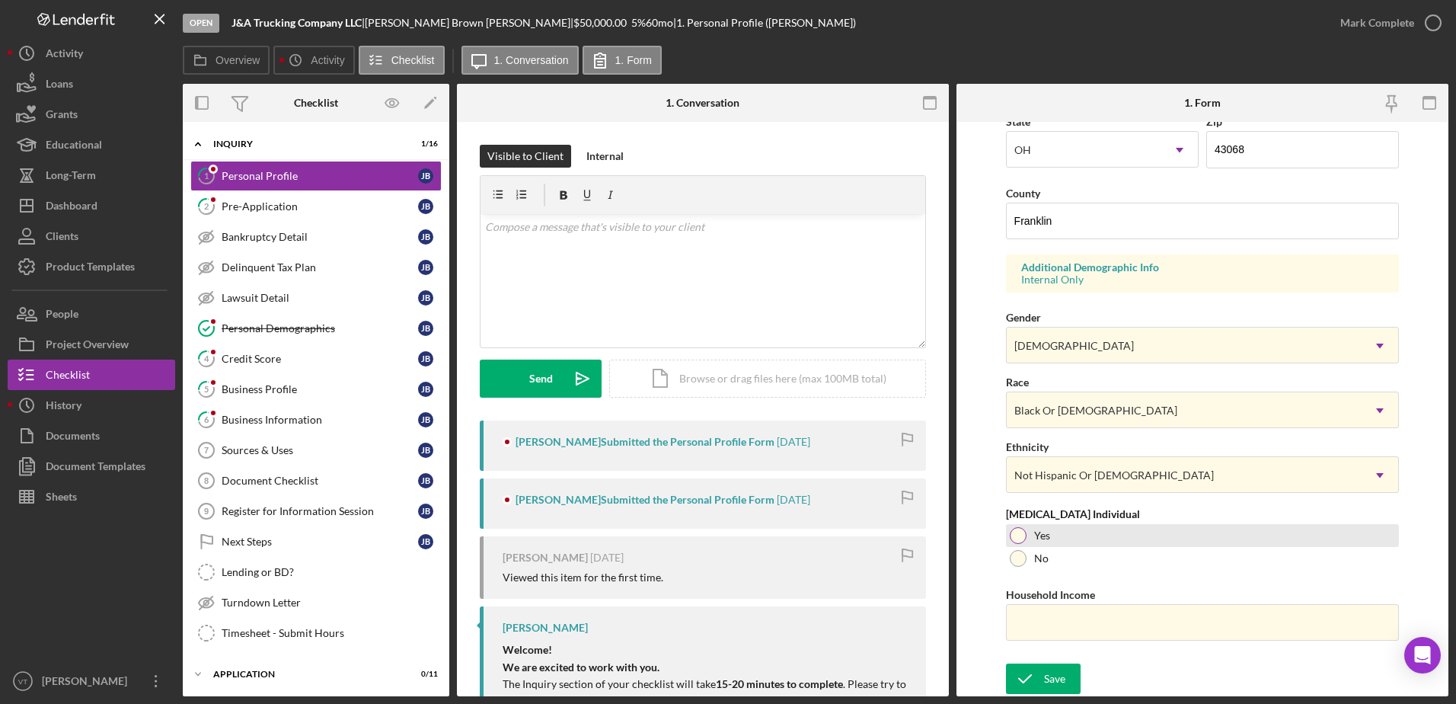
click at [1012, 529] on div at bounding box center [1018, 535] width 17 height 17
click at [1047, 621] on input "Household Income" at bounding box center [1203, 622] width 394 height 37
type input "$32,000"
click at [1056, 694] on div "Save Save" at bounding box center [1203, 679] width 394 height 33
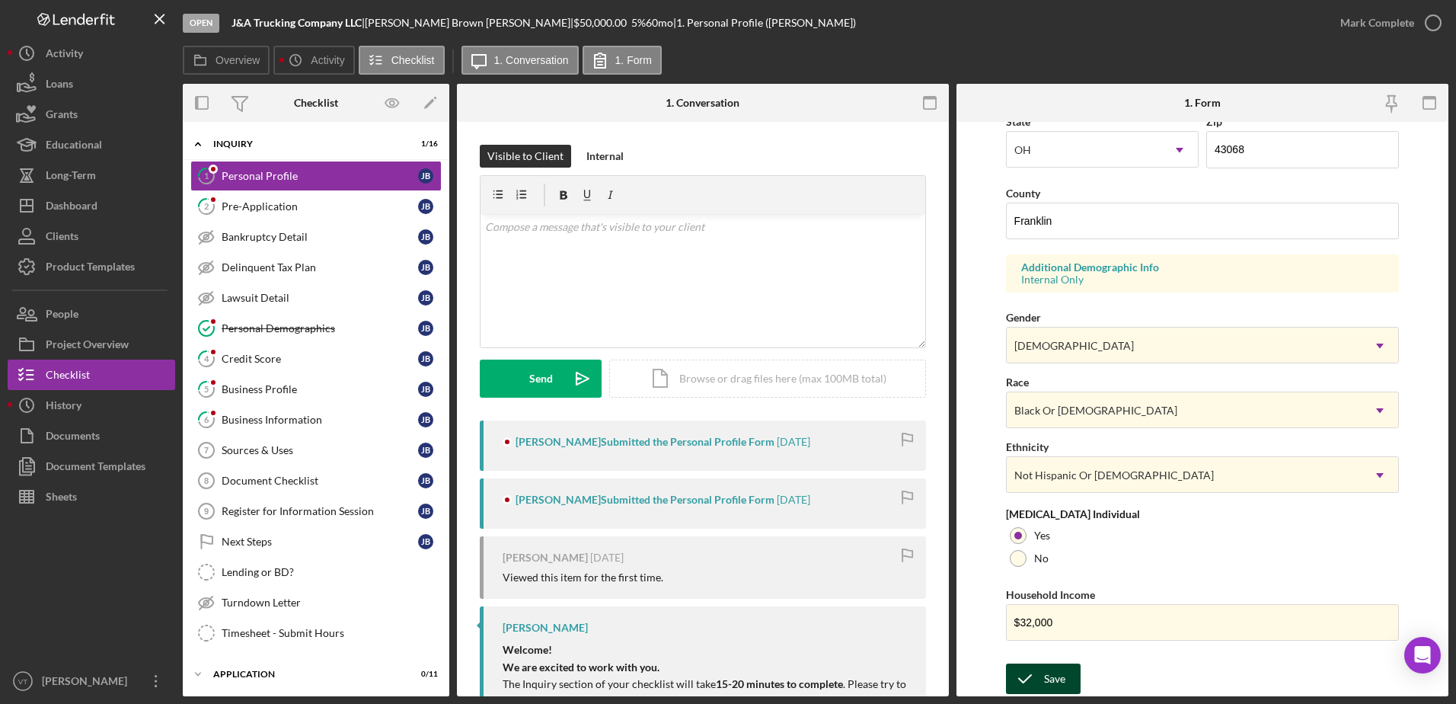
click at [1040, 689] on icon "submit" at bounding box center [1025, 679] width 38 height 38
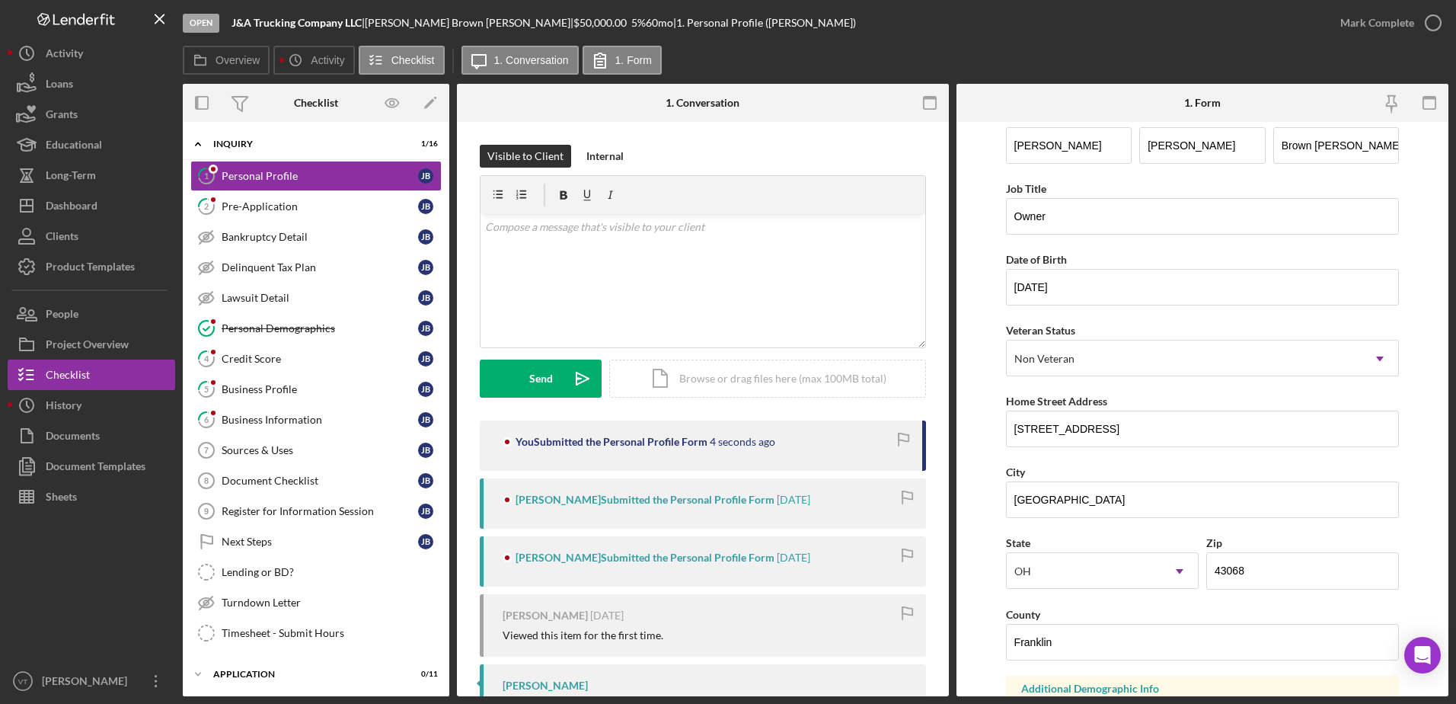
scroll to position [0, 0]
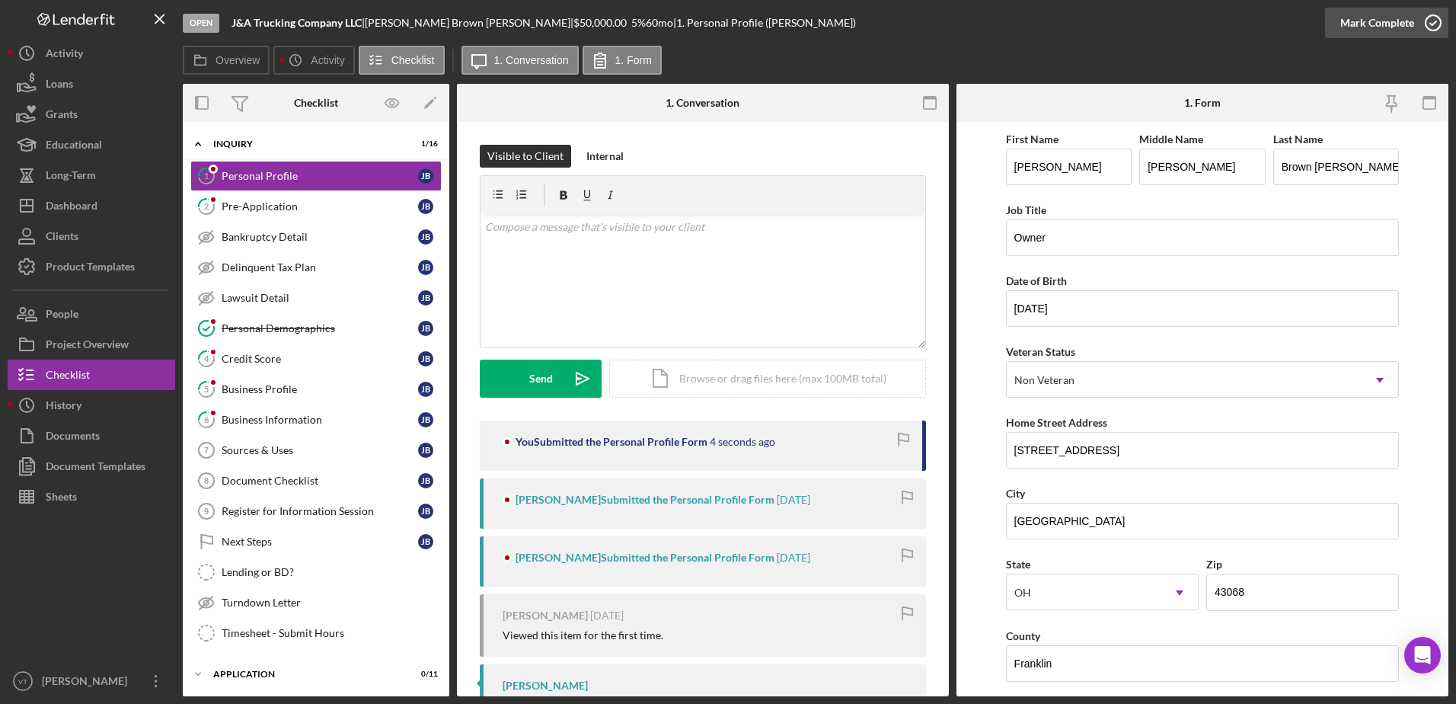
click at [1437, 16] on icon "button" at bounding box center [1433, 23] width 38 height 38
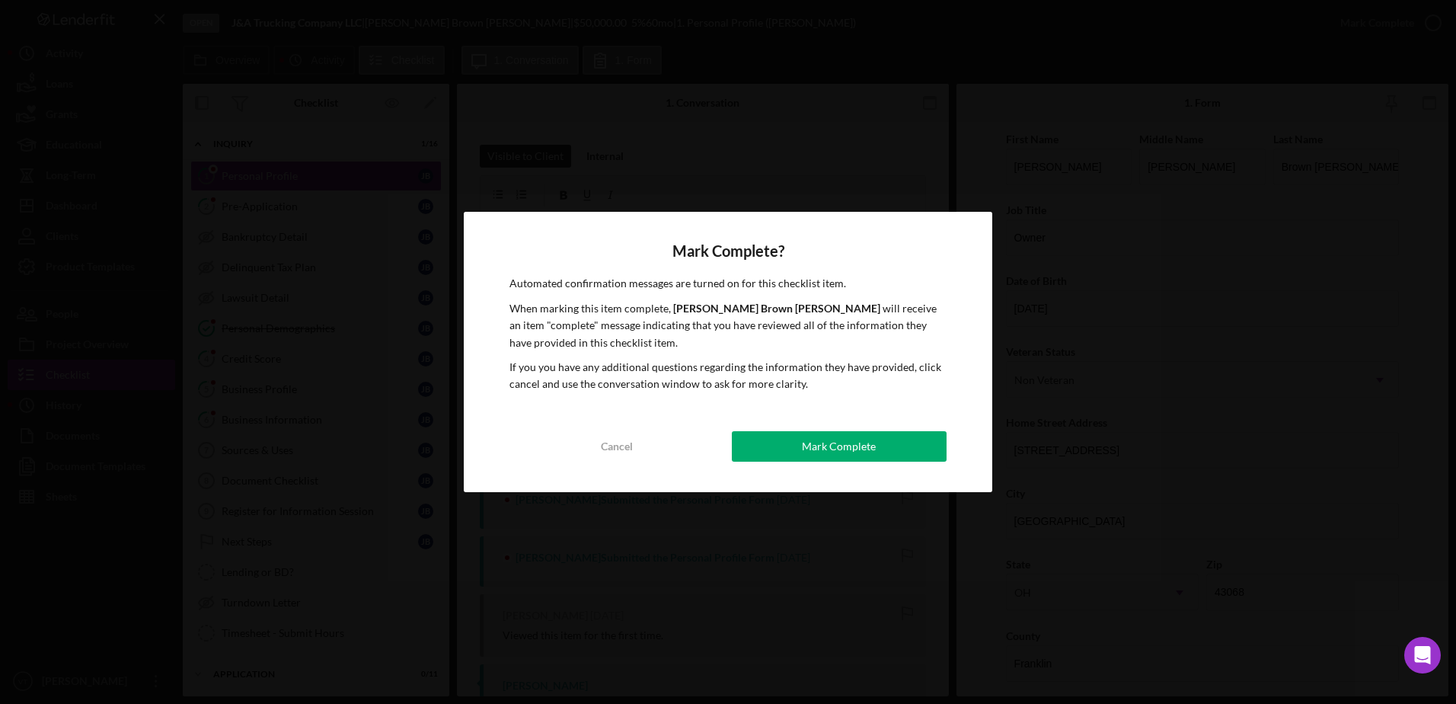
drag, startPoint x: 823, startPoint y: 453, endPoint x: 784, endPoint y: 471, distance: 43.6
click at [819, 459] on div "Mark Complete" at bounding box center [839, 446] width 74 height 30
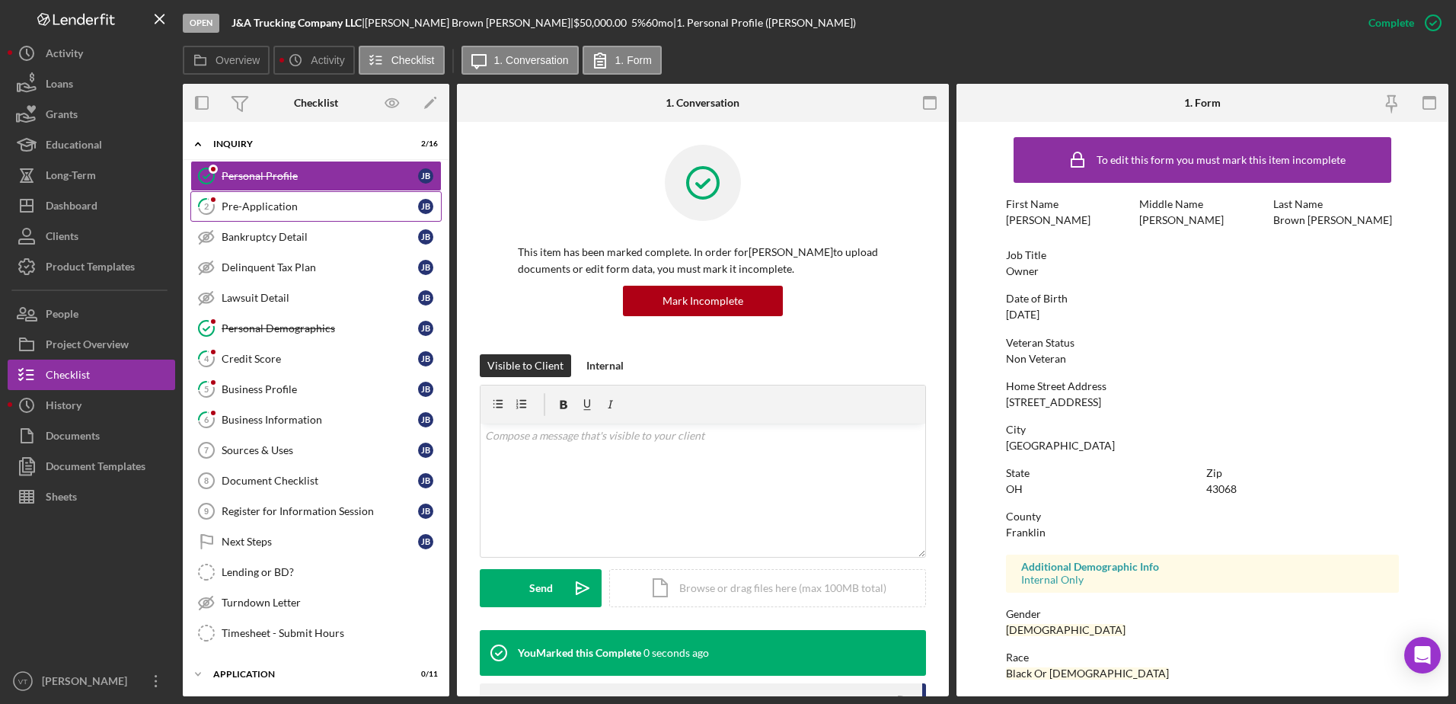
click at [272, 220] on link "2 Pre-Application [PERSON_NAME]" at bounding box center [315, 206] width 251 height 30
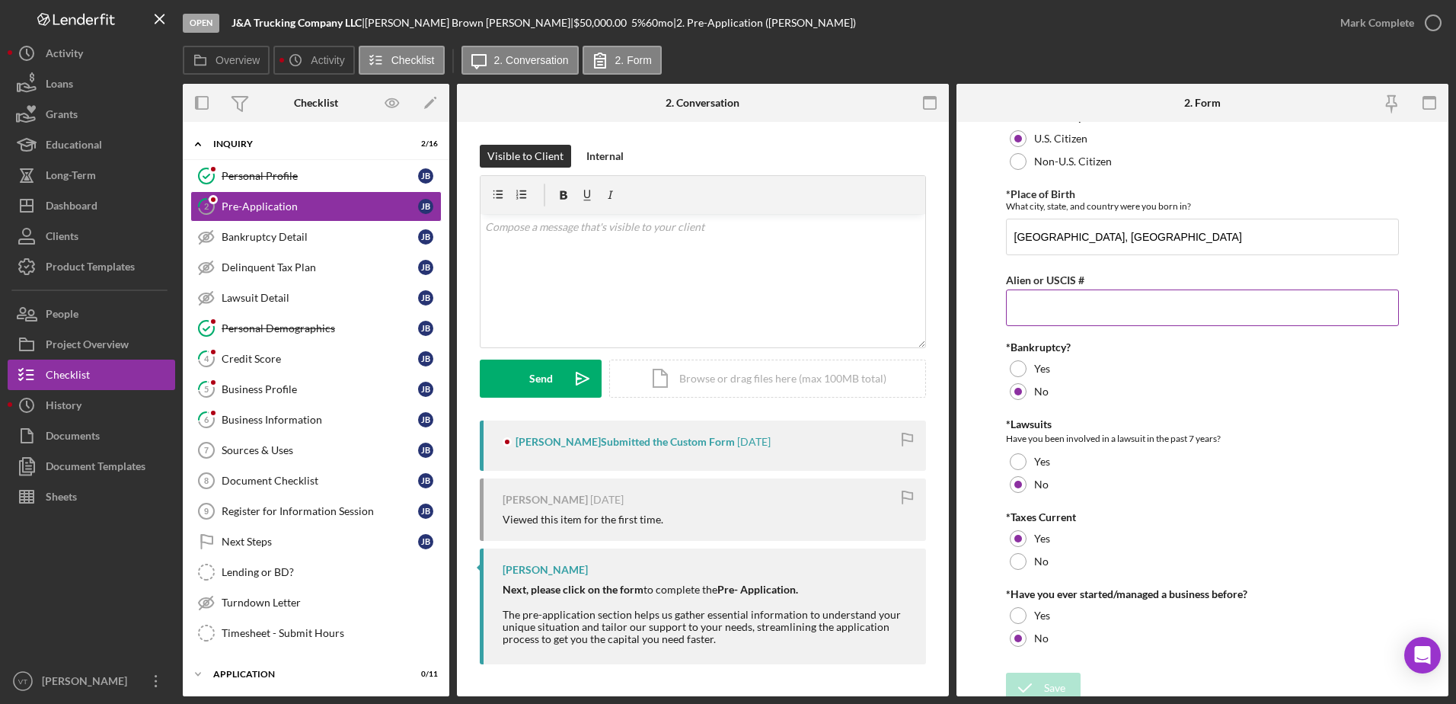
scroll to position [27, 0]
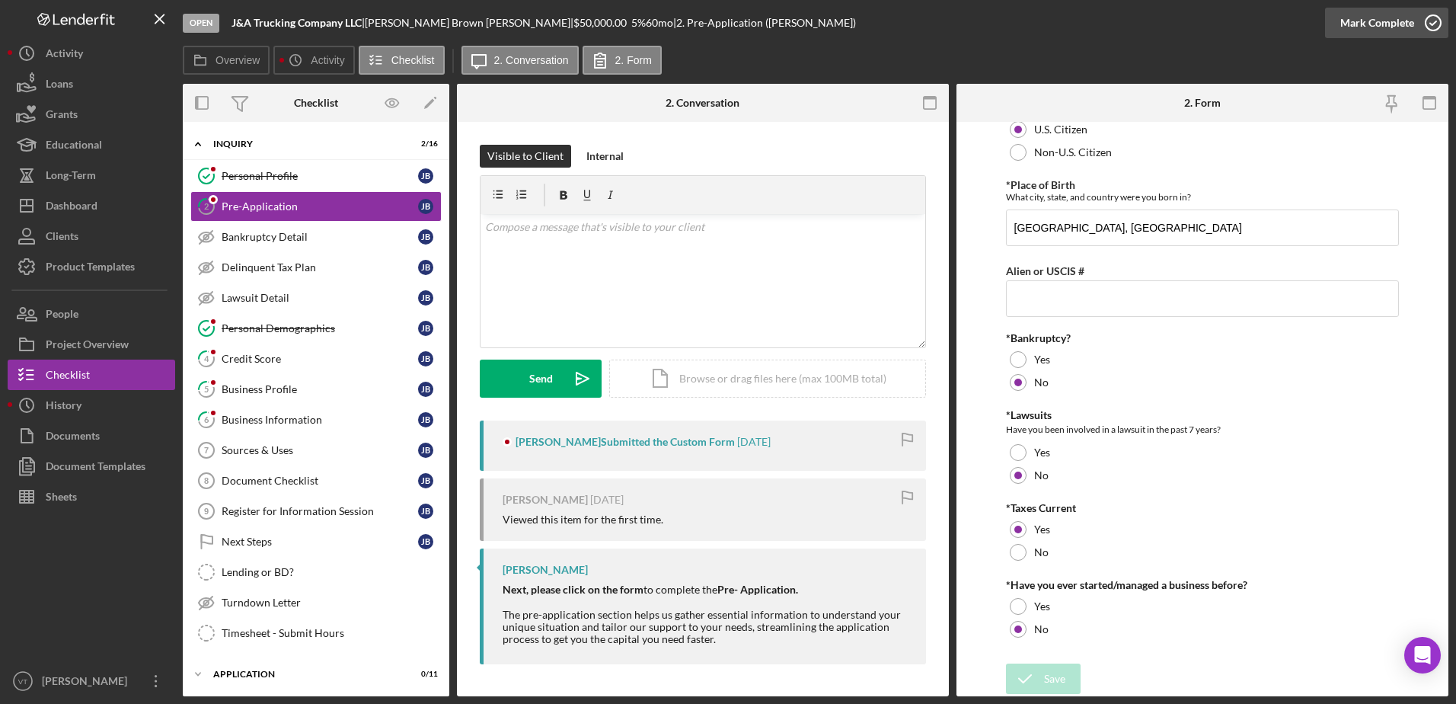
click at [1436, 24] on icon "button" at bounding box center [1433, 23] width 38 height 38
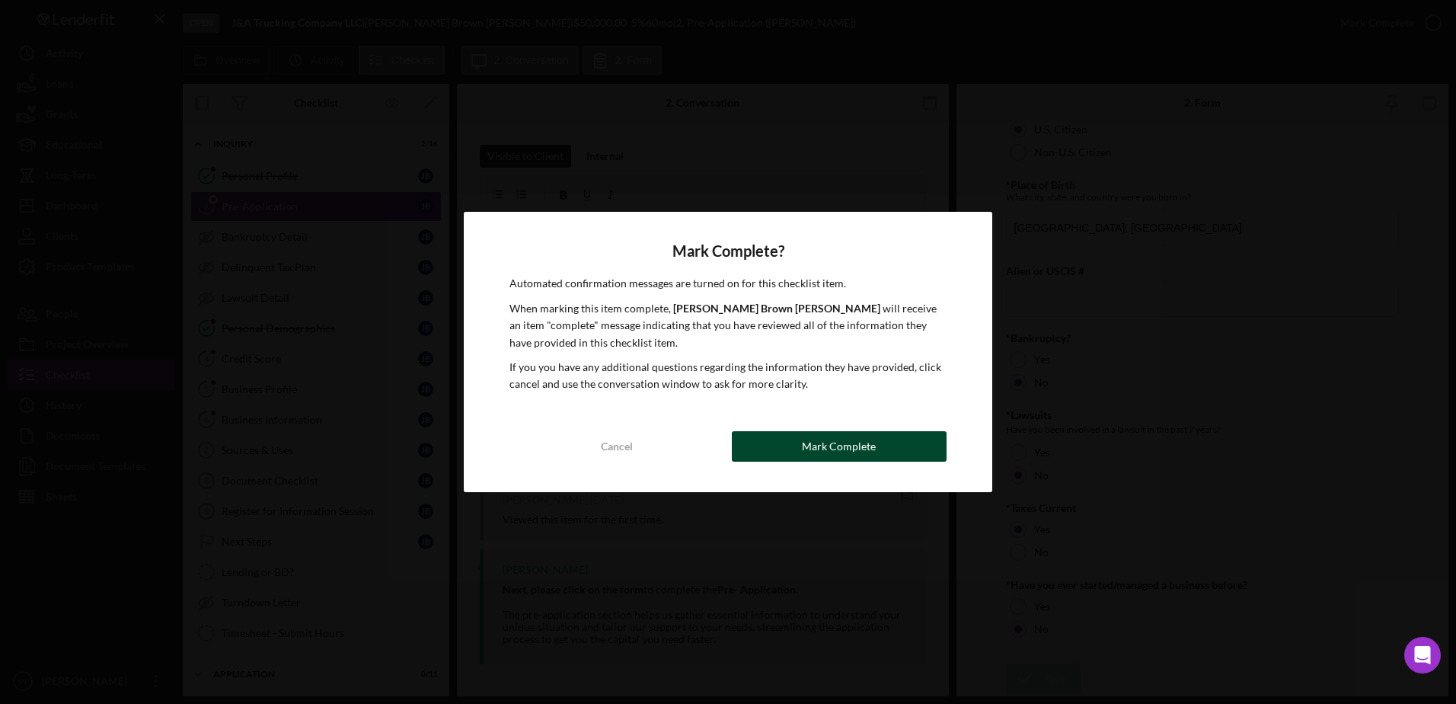
click at [863, 445] on div "Mark Complete" at bounding box center [839, 446] width 74 height 30
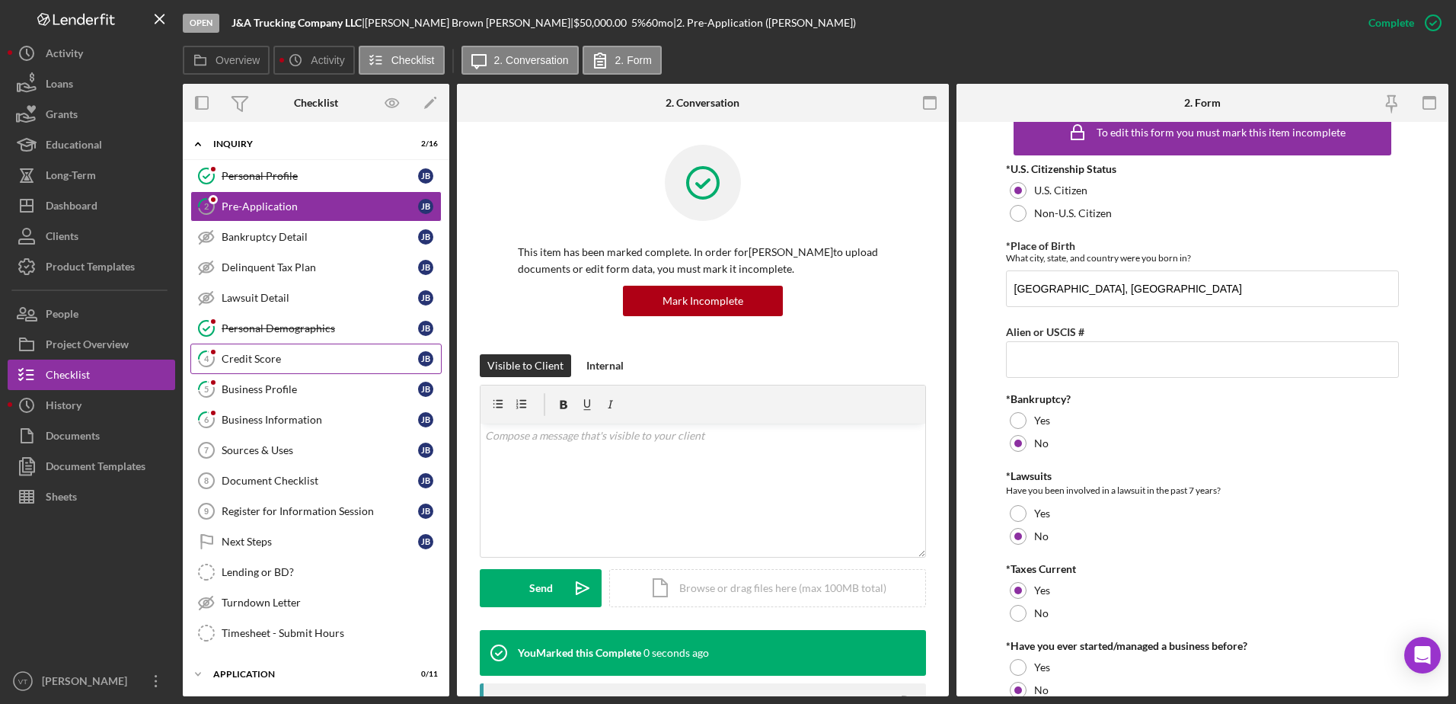
scroll to position [88, 0]
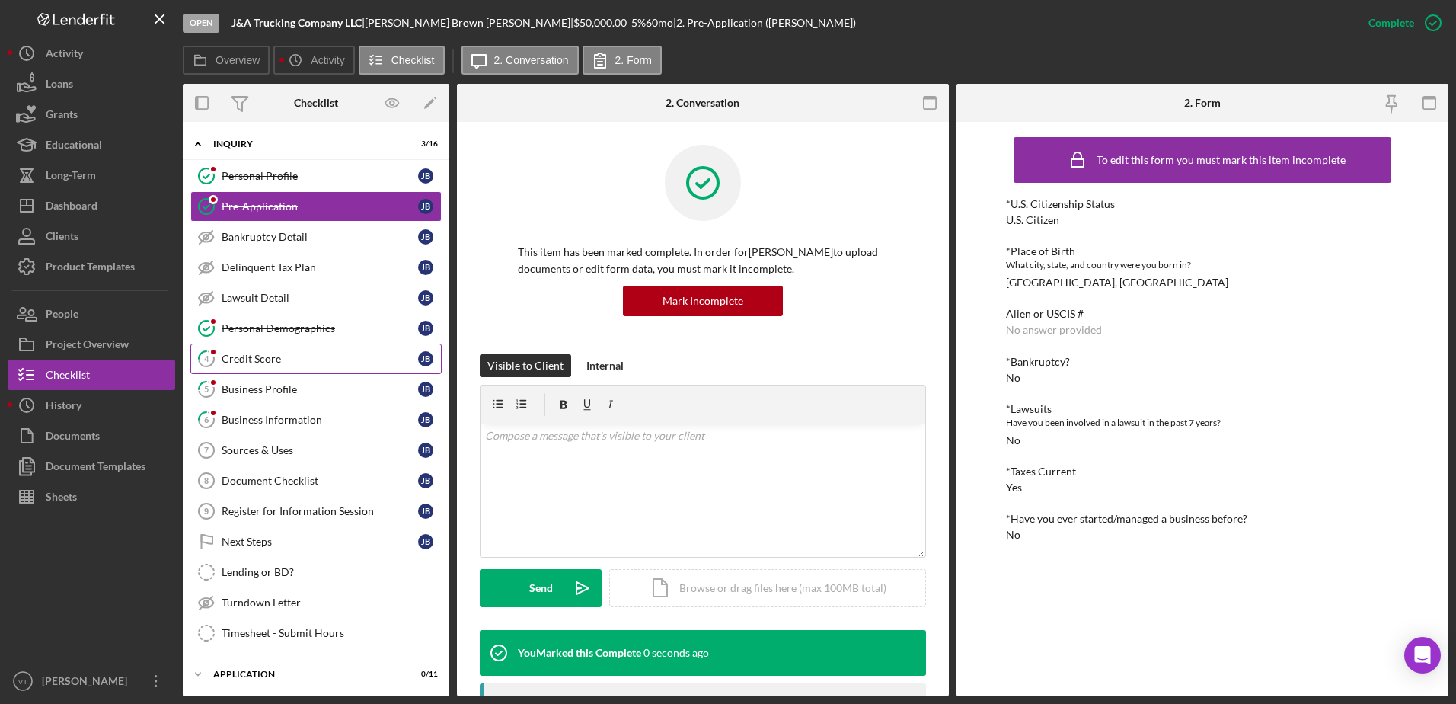
click at [232, 358] on div "Credit Score" at bounding box center [320, 359] width 197 height 12
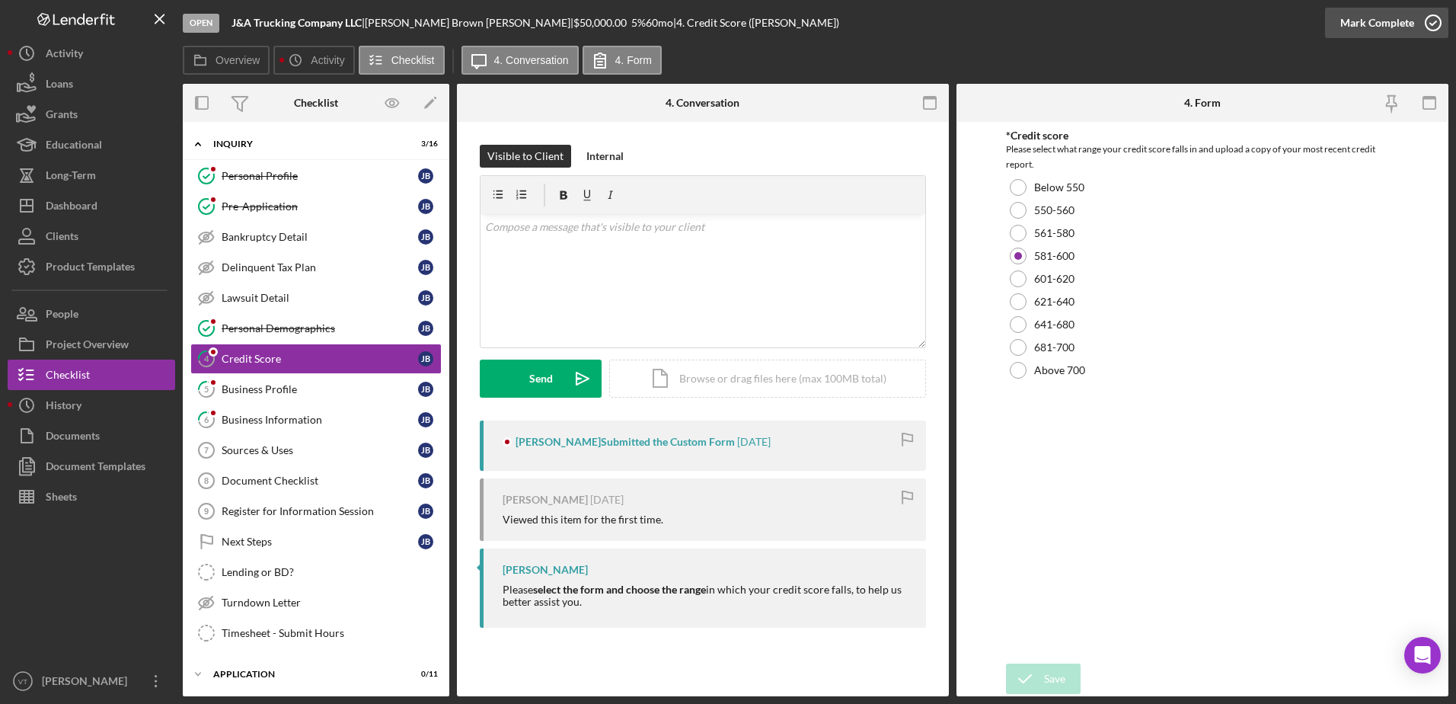
click at [1432, 22] on icon "button" at bounding box center [1433, 23] width 38 height 38
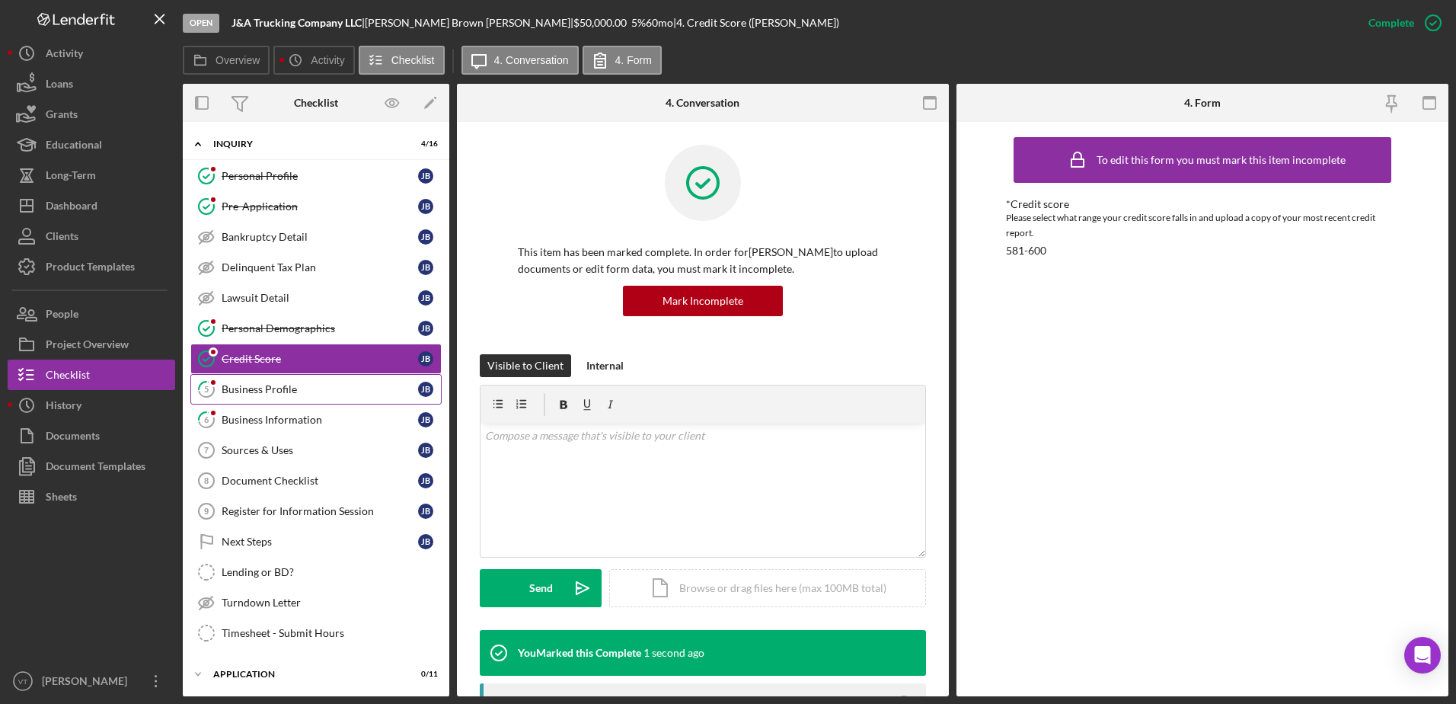
click at [251, 392] on div "Business Profile" at bounding box center [320, 389] width 197 height 12
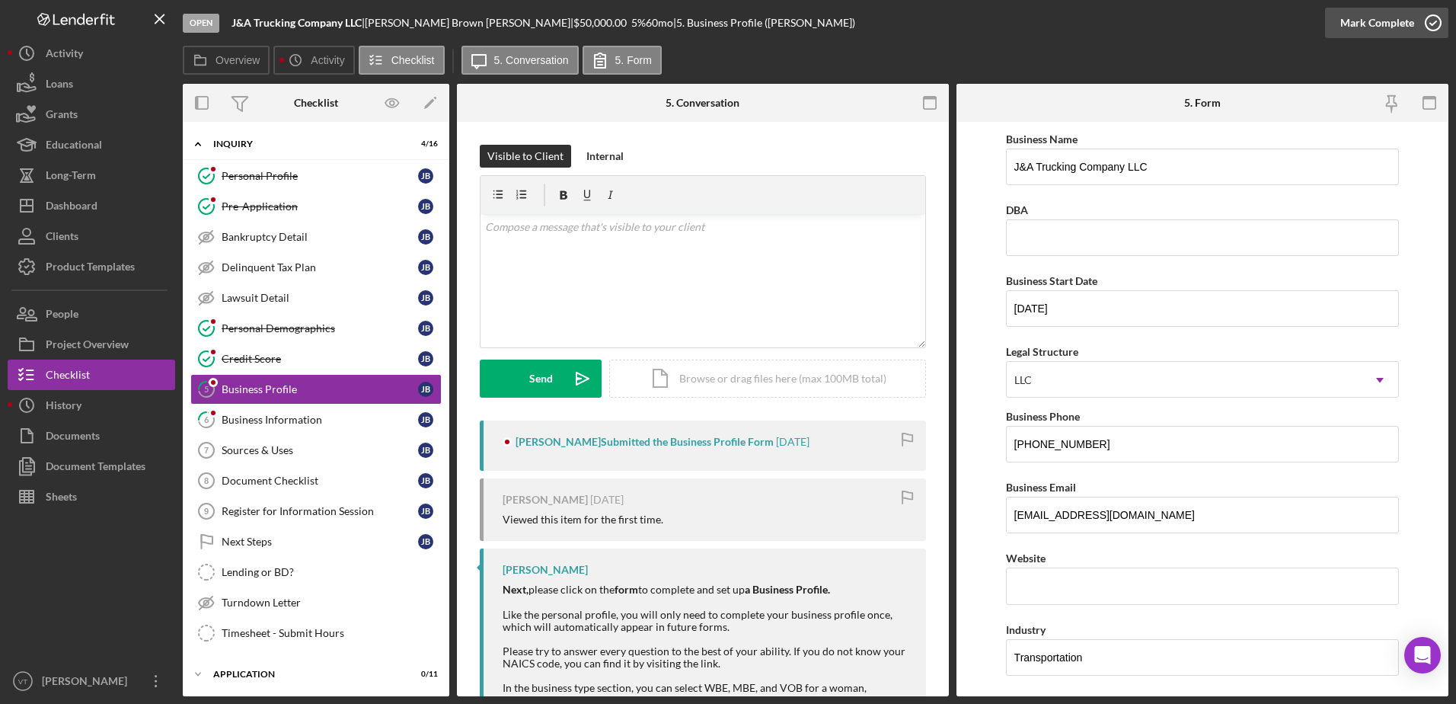
click at [1430, 24] on icon "button" at bounding box center [1433, 23] width 38 height 38
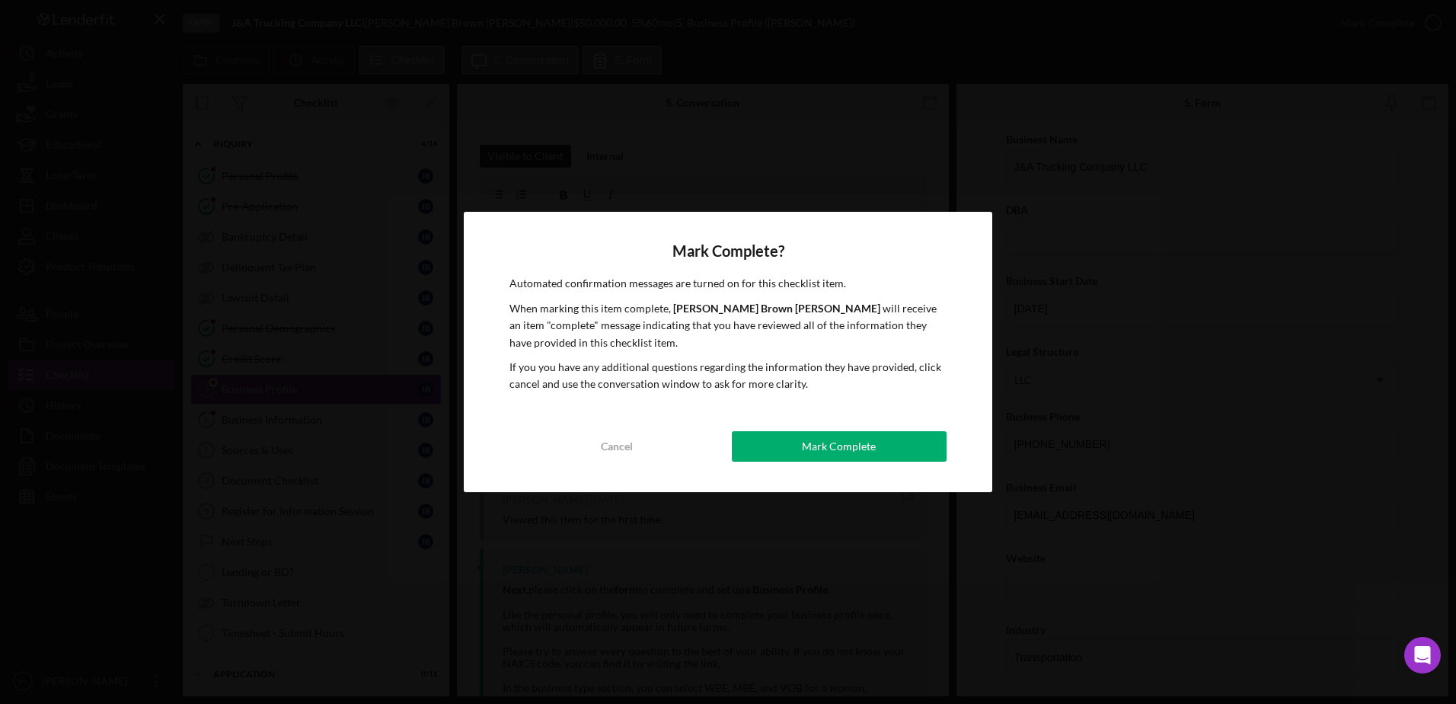
click at [587, 470] on div "Mark Complete? Automated confirmation messages are turned on for this checklist…" at bounding box center [728, 352] width 529 height 280
click at [608, 439] on div "Cancel" at bounding box center [617, 446] width 32 height 30
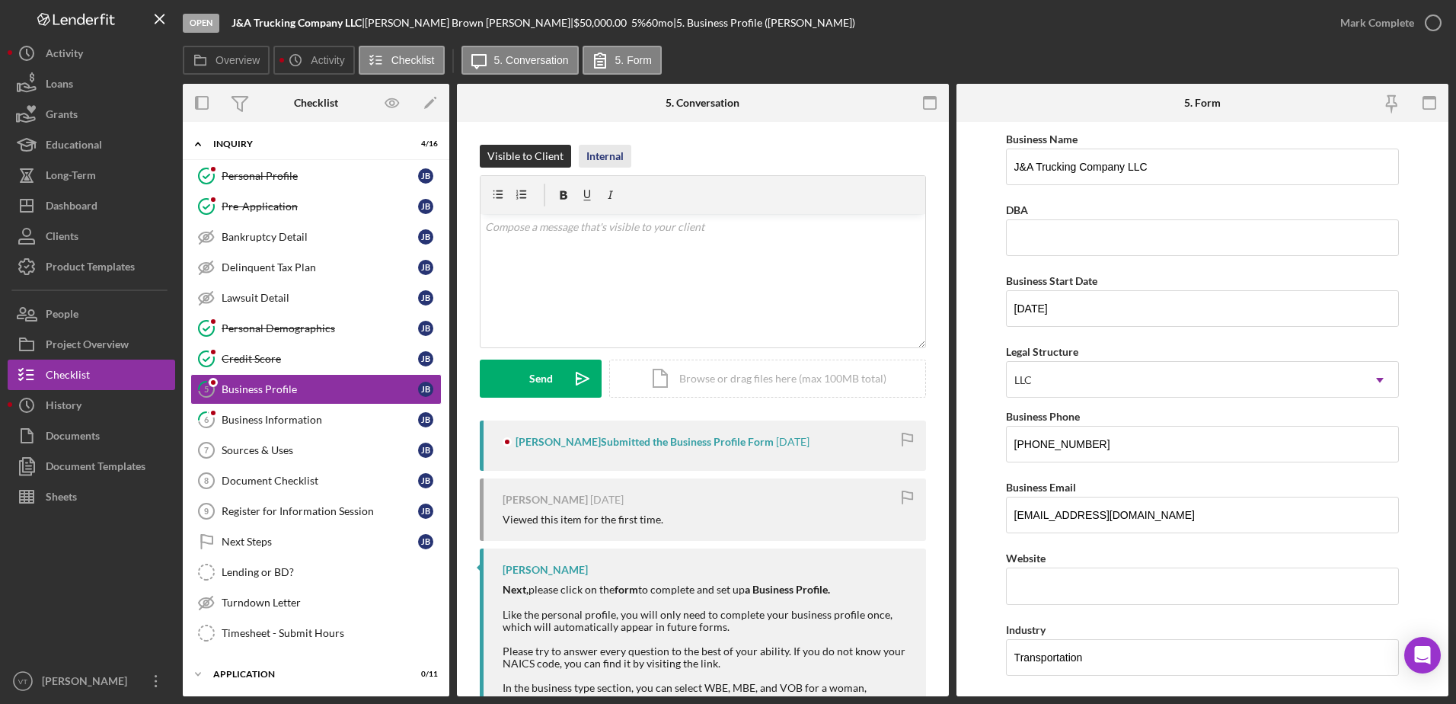
click at [613, 149] on div "Internal" at bounding box center [604, 156] width 37 height 23
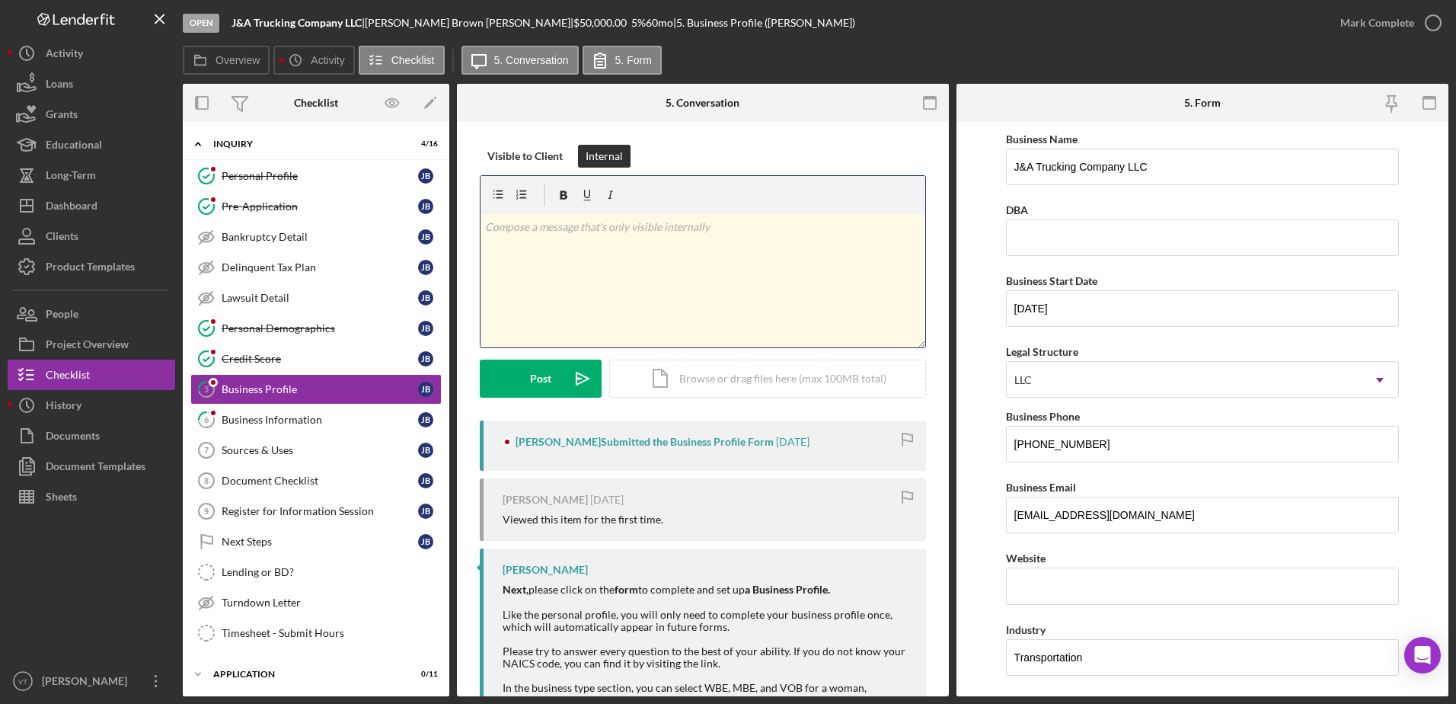
click at [613, 221] on p at bounding box center [703, 227] width 436 height 17
click at [580, 380] on icon "Icon/icon-invite-send" at bounding box center [583, 379] width 38 height 38
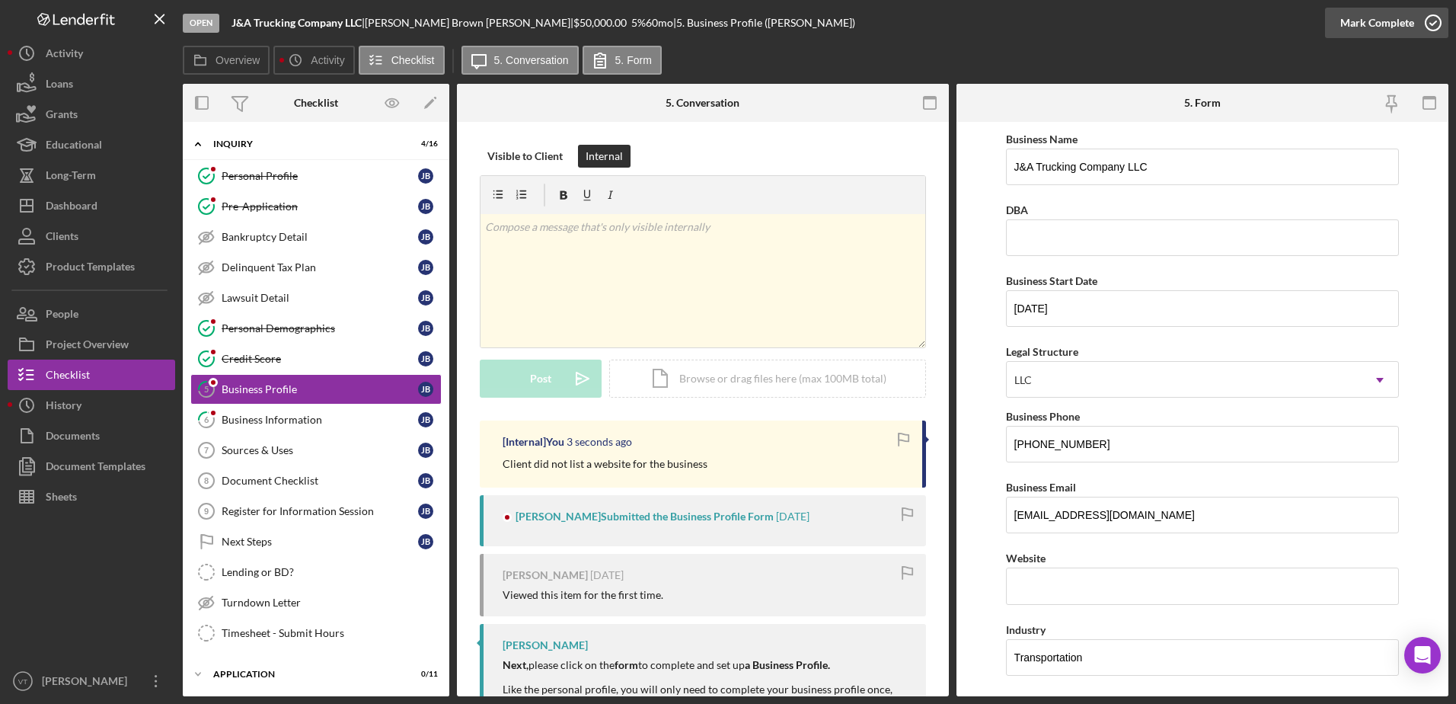
drag, startPoint x: 1431, startPoint y: 9, endPoint x: 1431, endPoint y: 19, distance: 9.9
click at [1431, 19] on icon "button" at bounding box center [1433, 23] width 38 height 38
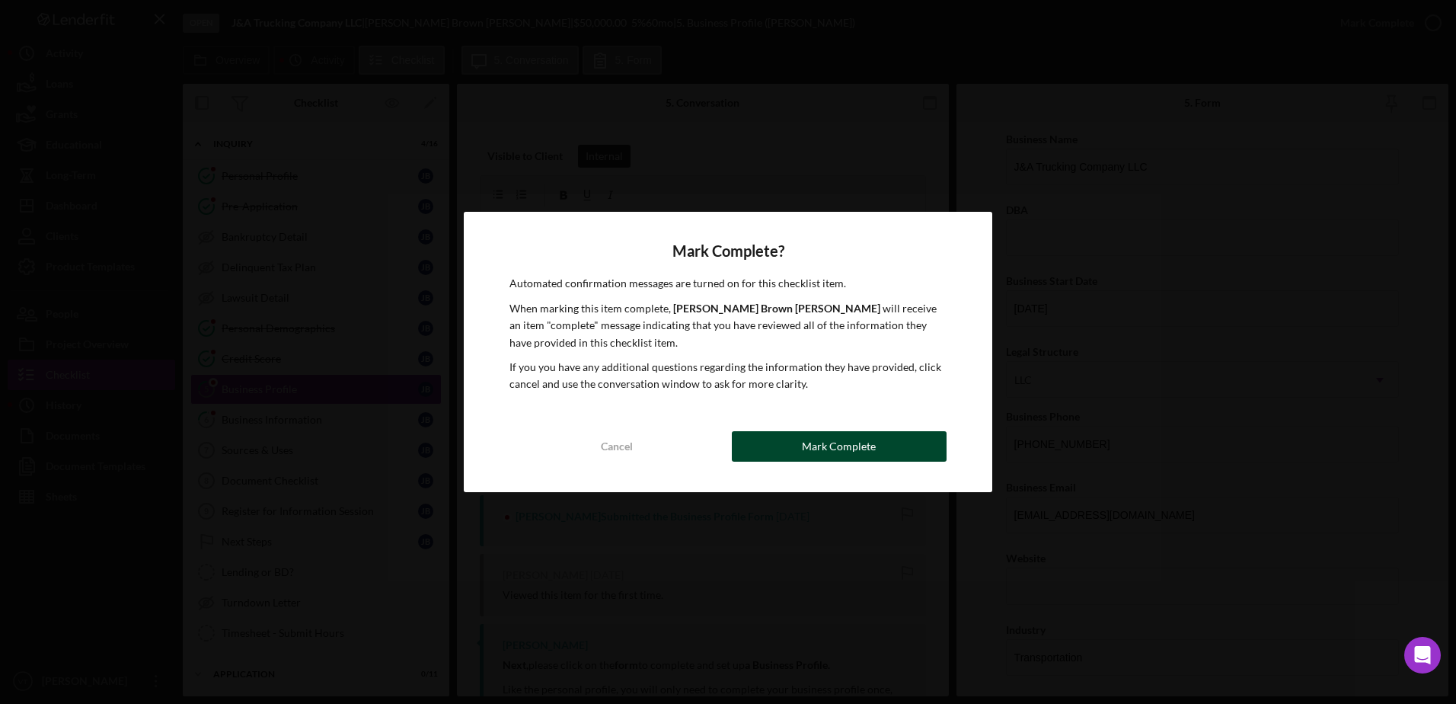
click at [863, 439] on div "Mark Complete" at bounding box center [839, 446] width 74 height 30
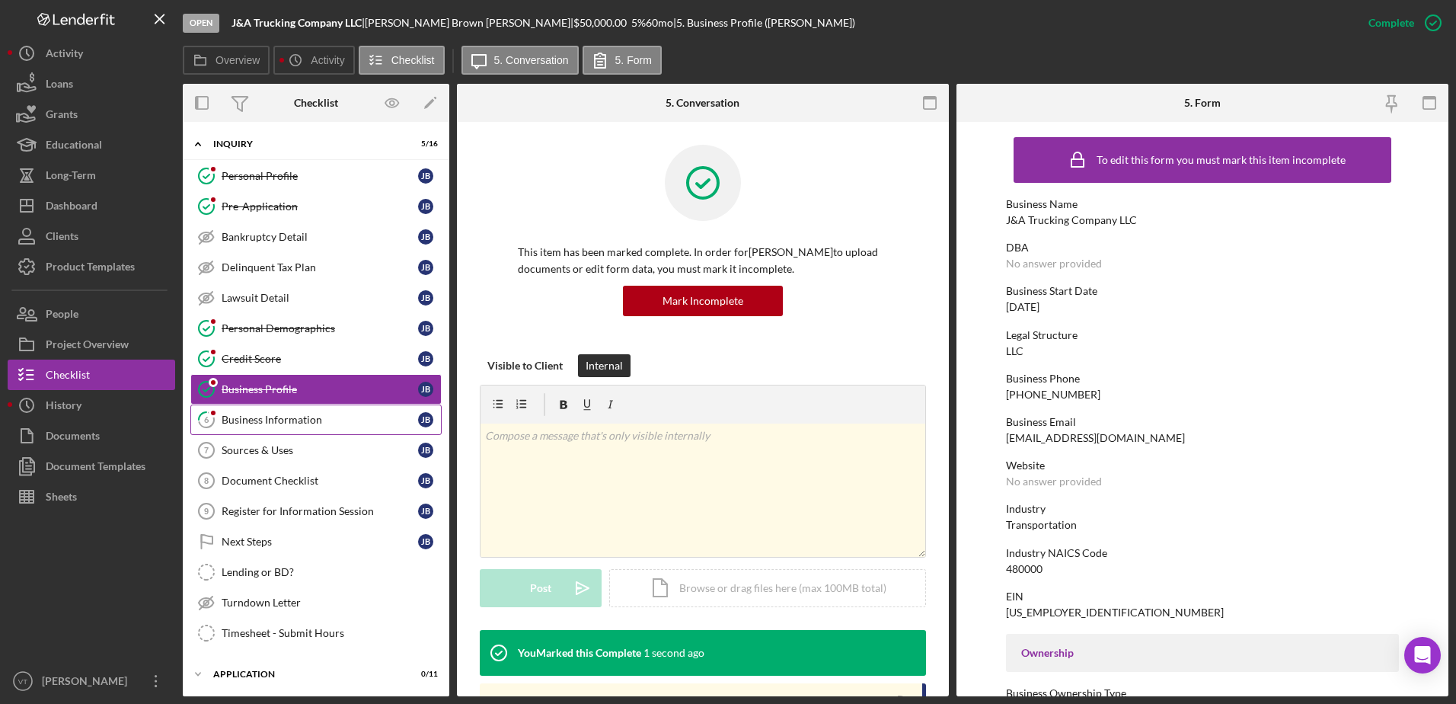
drag, startPoint x: 266, startPoint y: 420, endPoint x: 435, endPoint y: 423, distance: 169.1
click at [267, 420] on div "Business Information" at bounding box center [320, 420] width 197 height 12
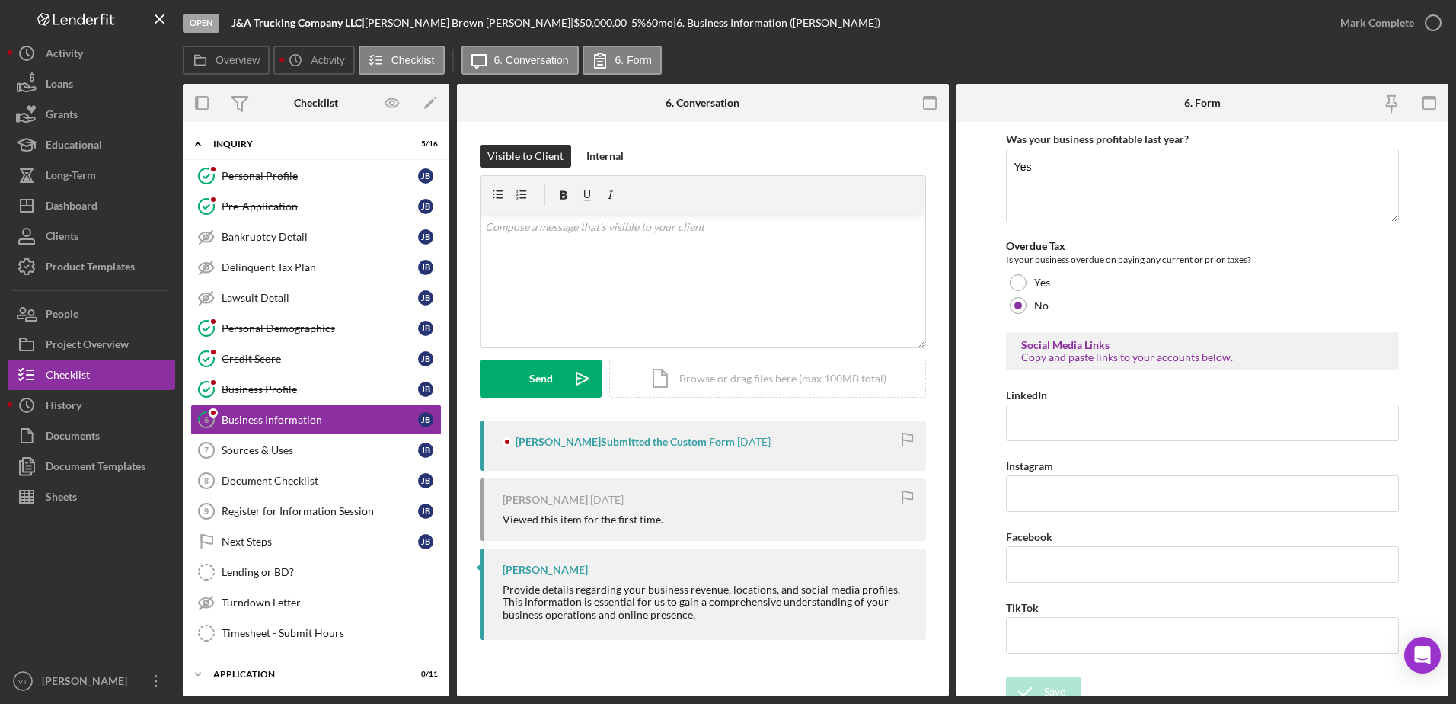
scroll to position [575, 0]
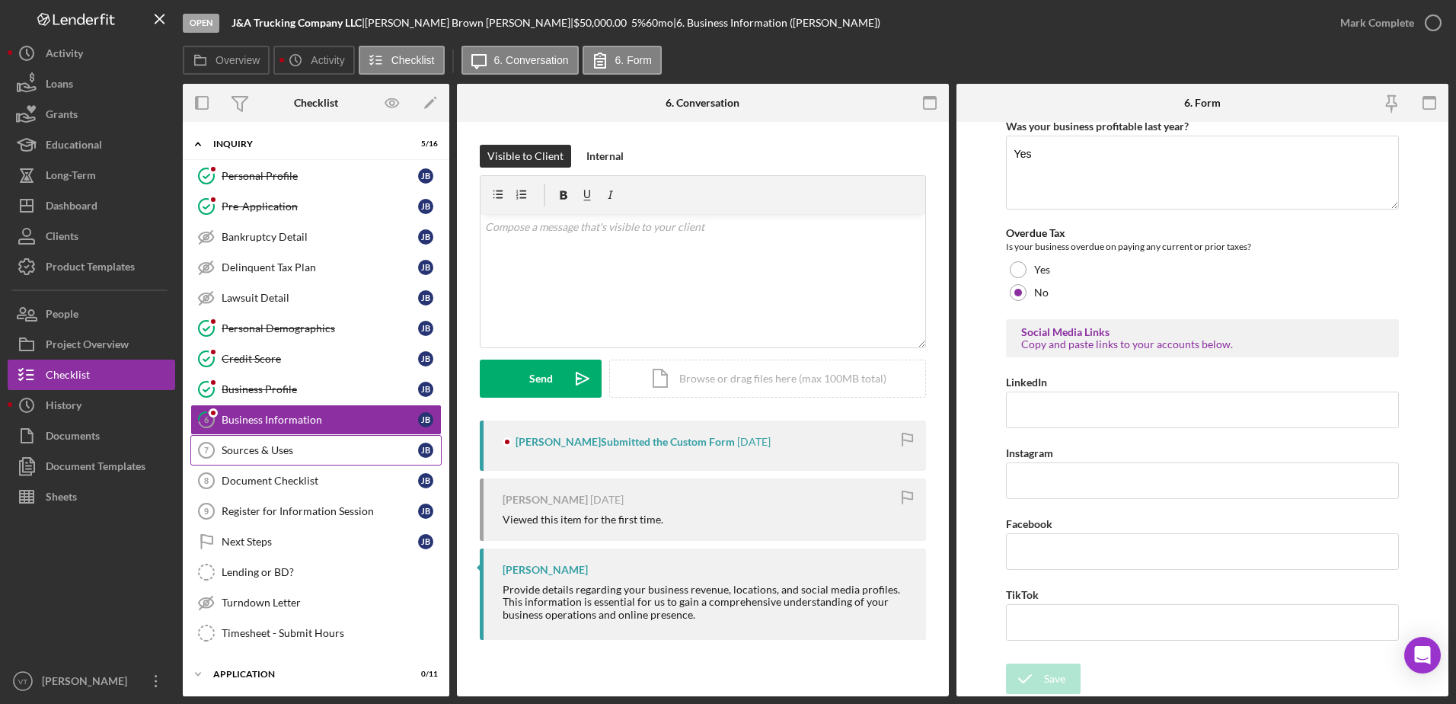
click at [351, 447] on div "Sources & Uses" at bounding box center [320, 450] width 197 height 12
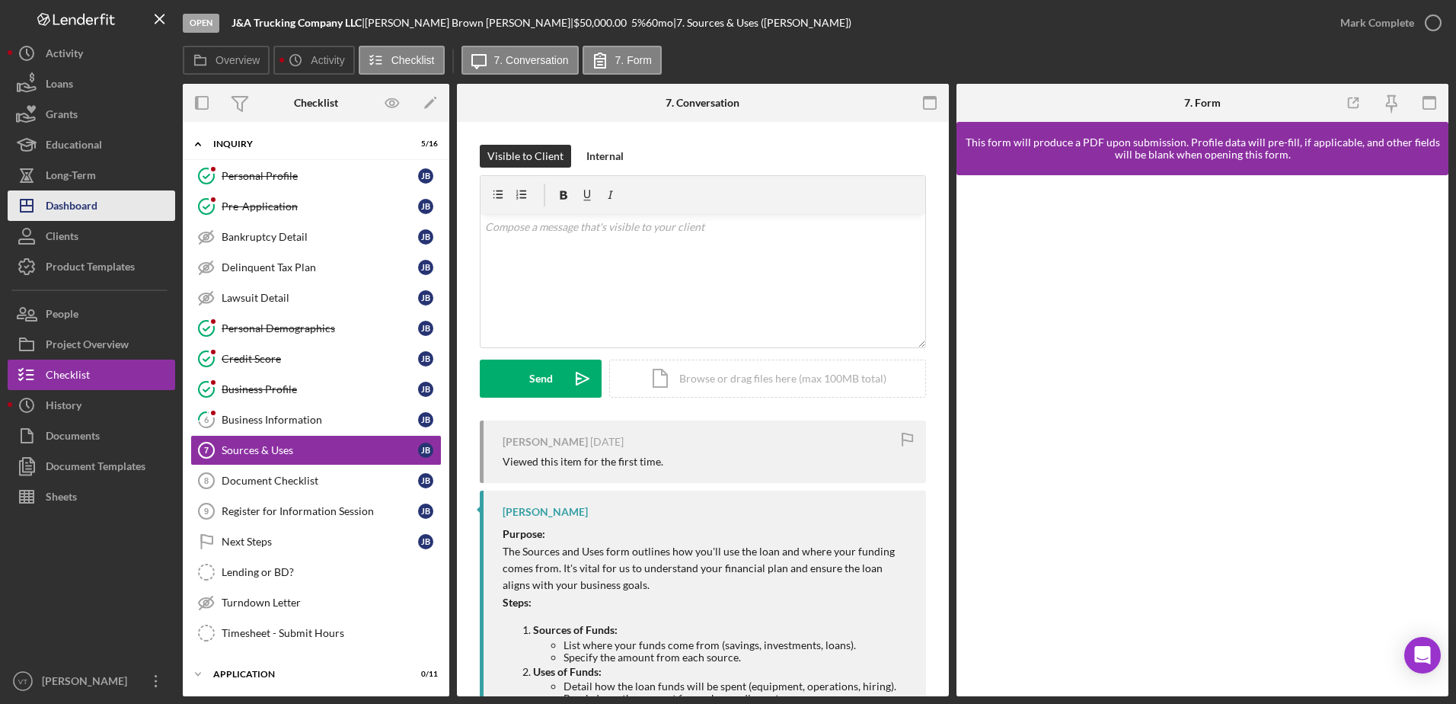
click at [53, 209] on div "Dashboard" at bounding box center [72, 207] width 52 height 34
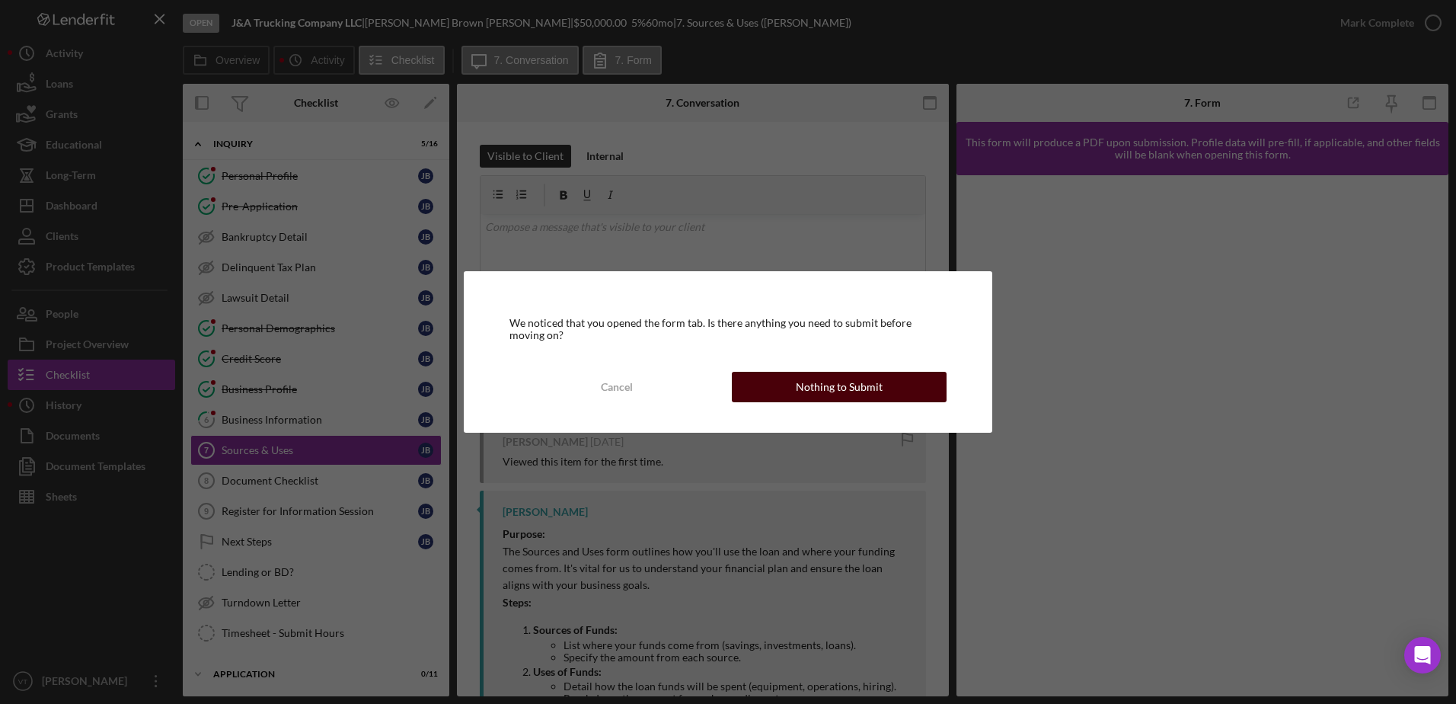
click at [799, 382] on div "Nothing to Submit" at bounding box center [839, 387] width 87 height 30
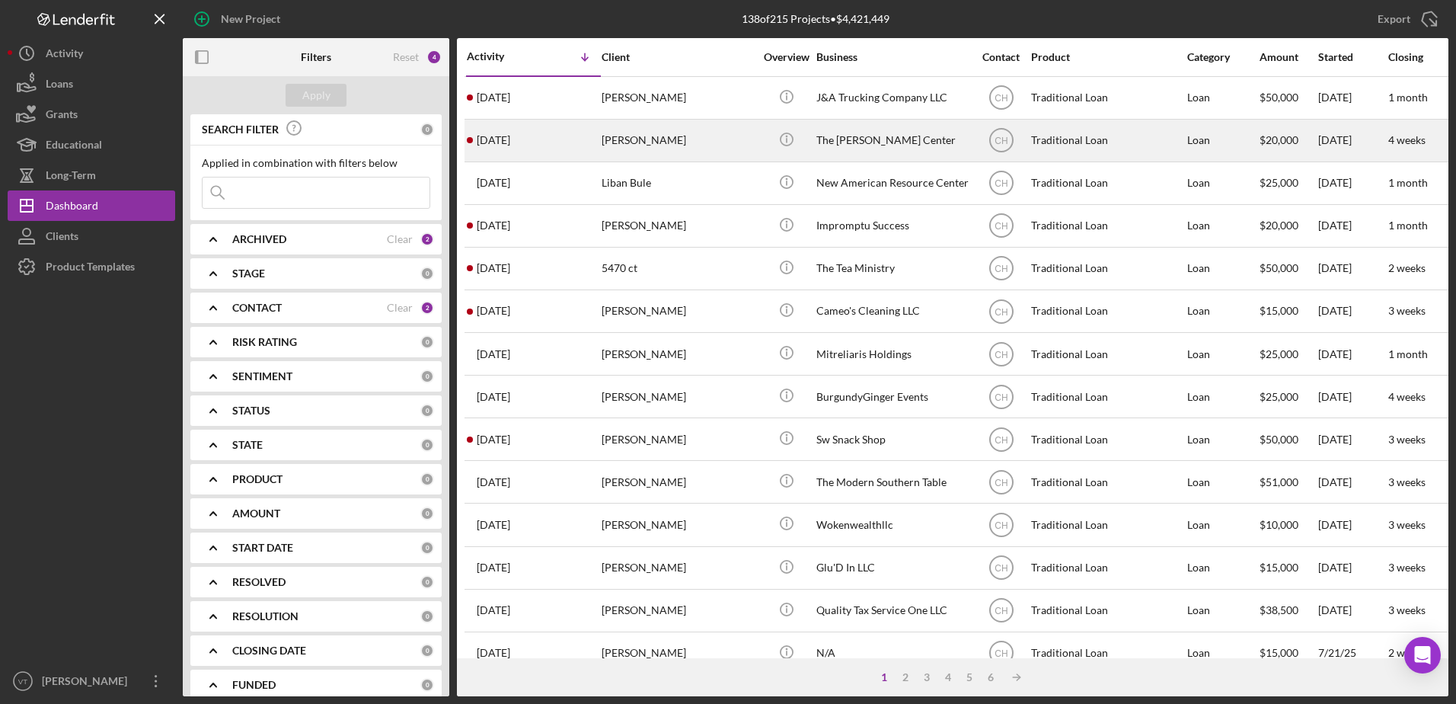
click at [727, 135] on div "[PERSON_NAME]" at bounding box center [678, 140] width 152 height 40
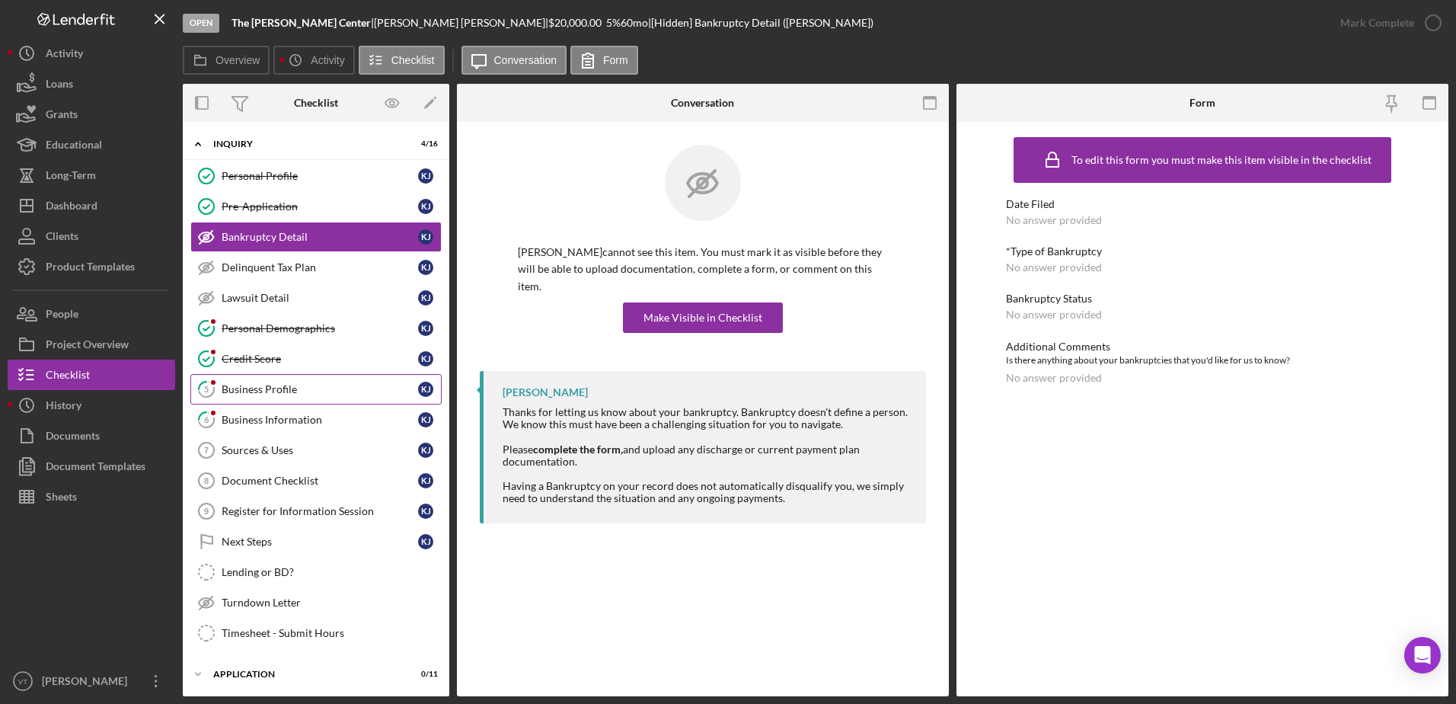
click at [280, 390] on div "Business Profile" at bounding box center [320, 389] width 197 height 12
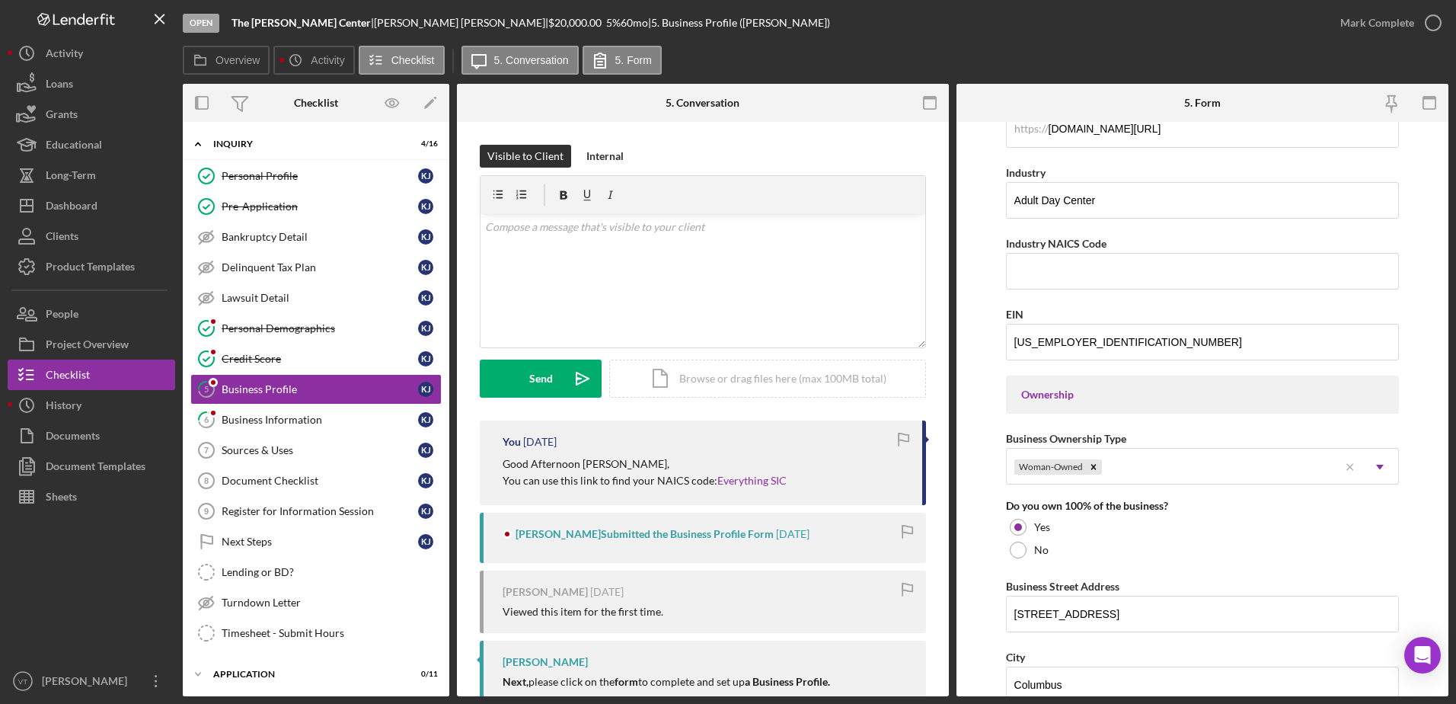
scroll to position [305, 0]
